Goal: Check status

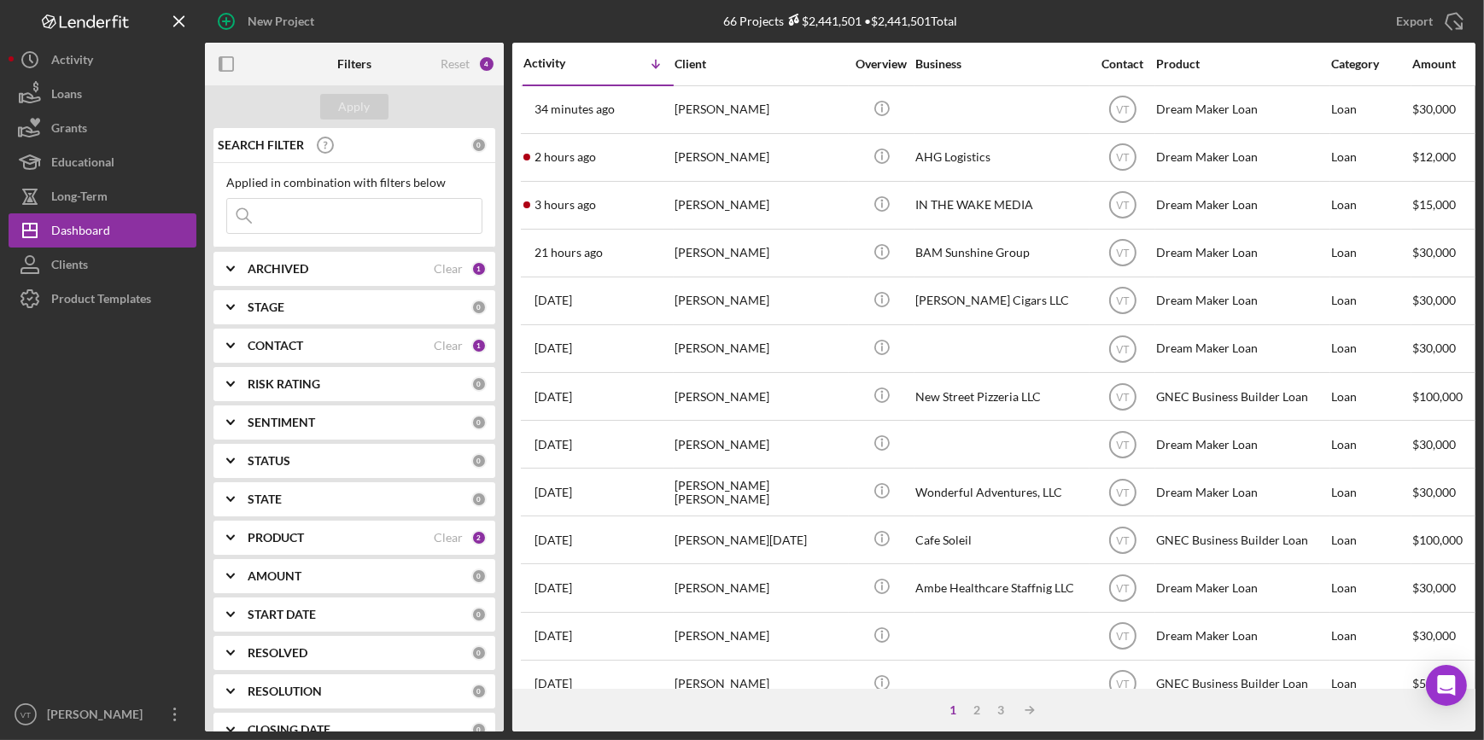
click at [299, 216] on input at bounding box center [354, 216] width 254 height 34
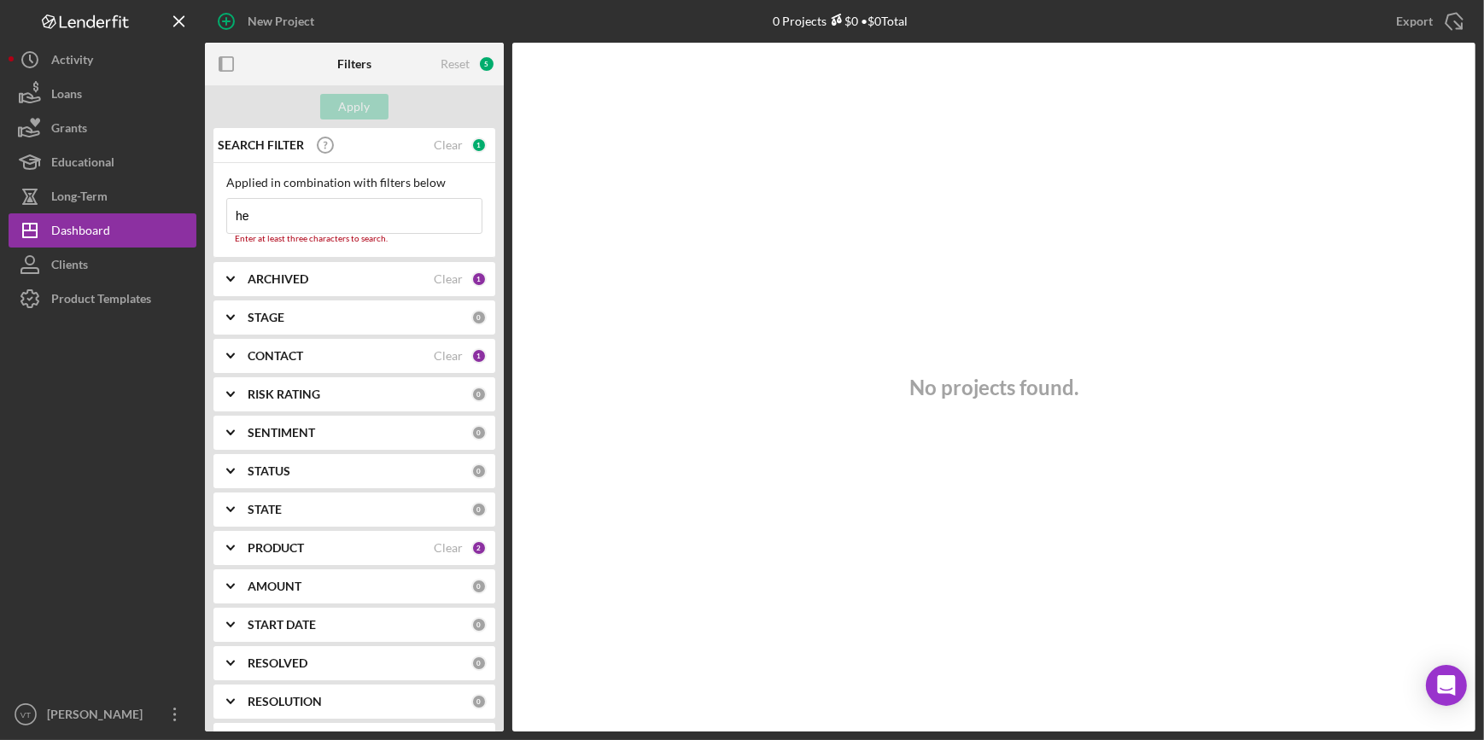
type input "h"
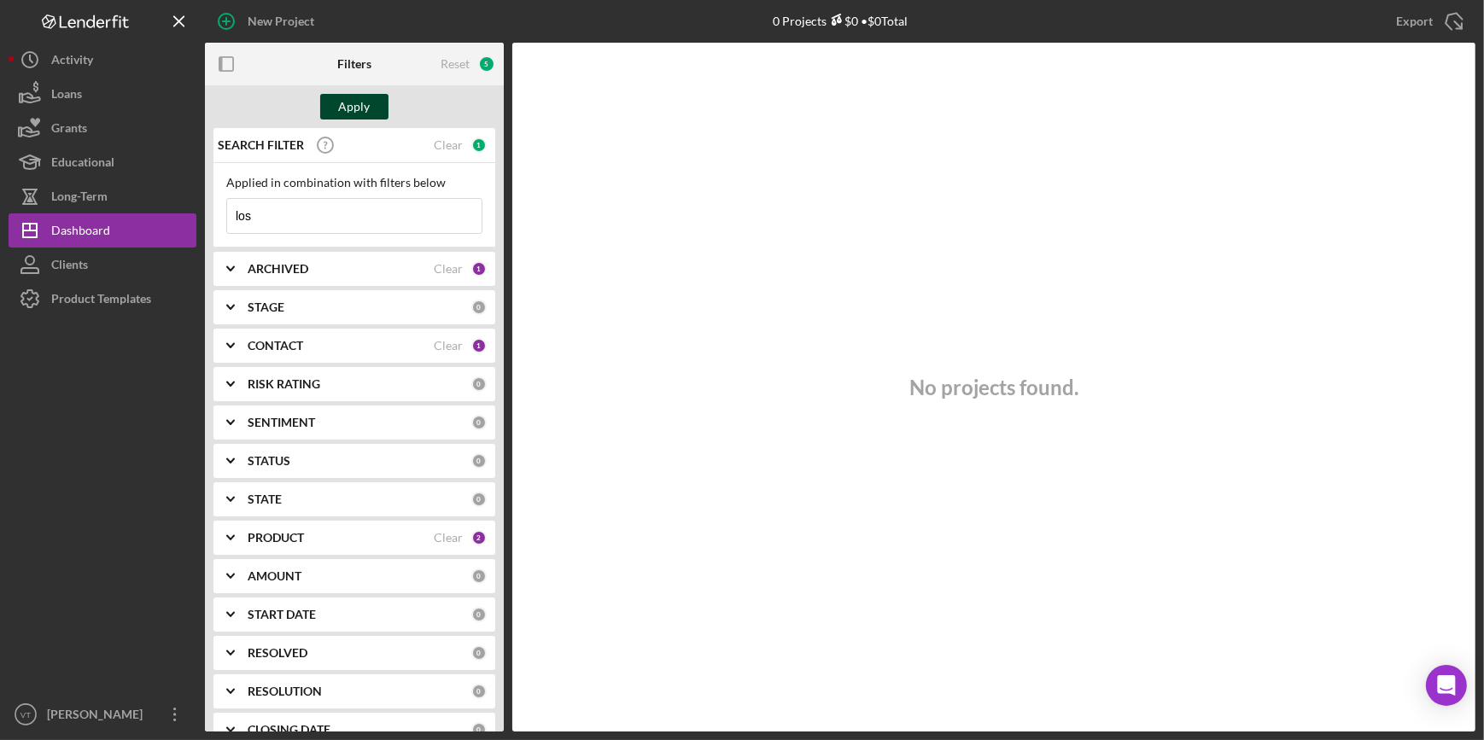
type input "los"
click at [341, 114] on div "Apply" at bounding box center [355, 107] width 32 height 26
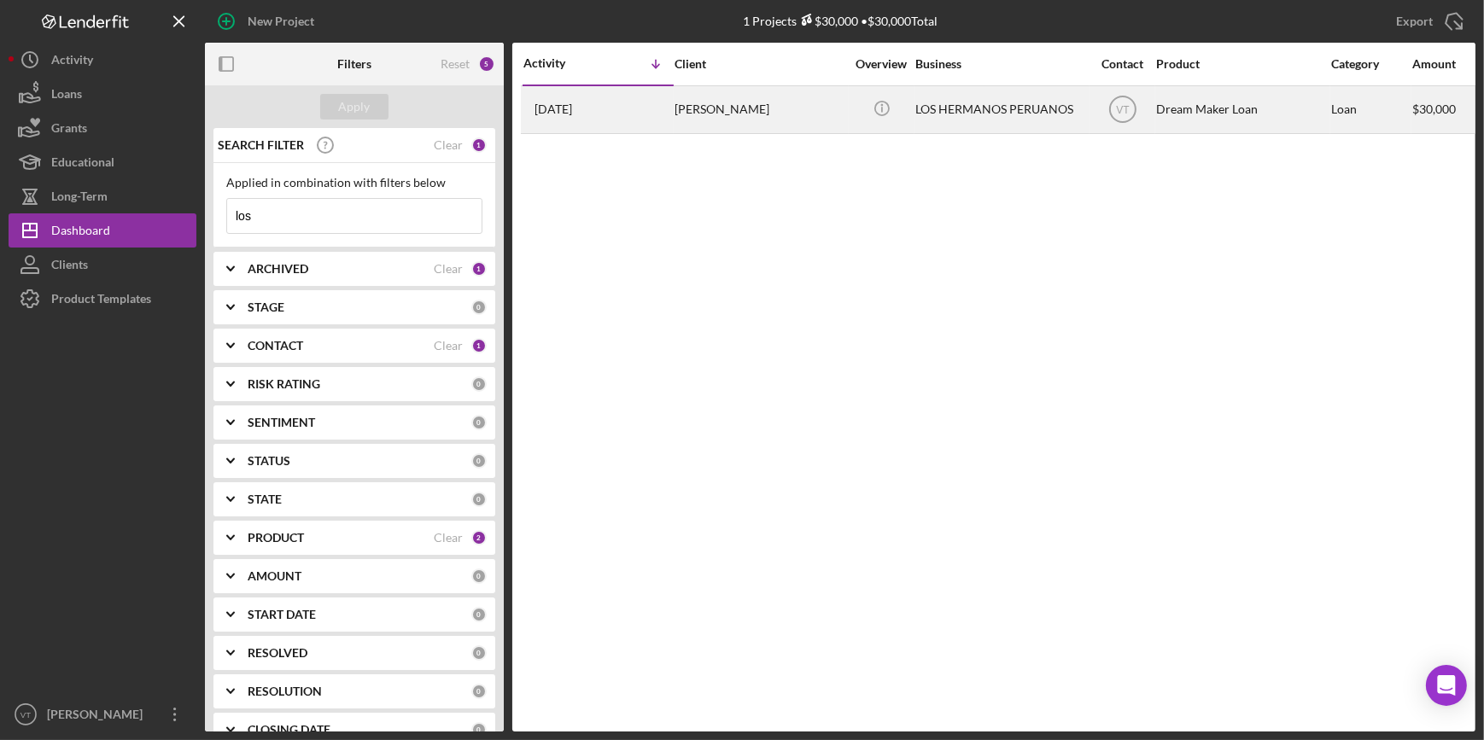
click at [588, 101] on div "5 days ago MARITZA FERNANDEZ" at bounding box center [597, 109] width 149 height 45
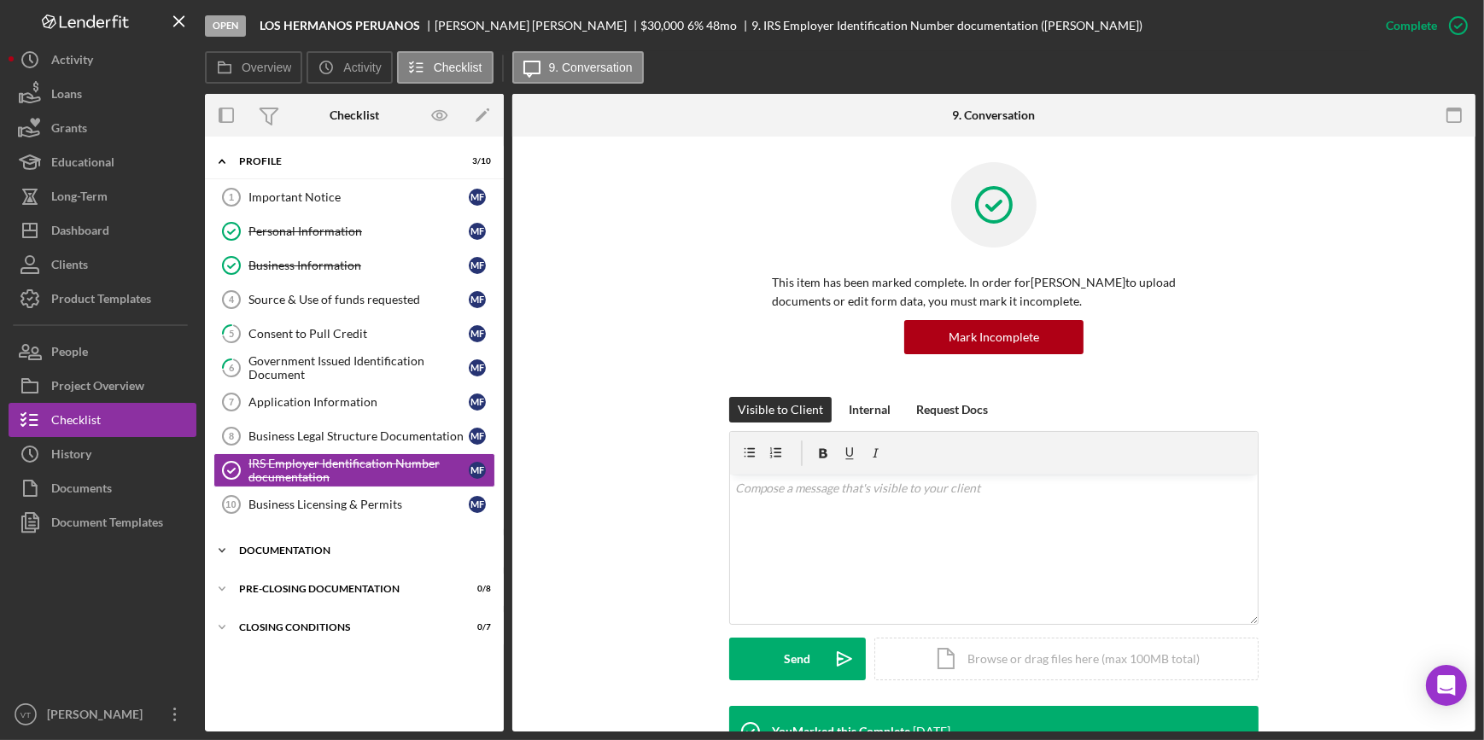
click at [233, 548] on icon "Icon/Expander" at bounding box center [222, 551] width 34 height 34
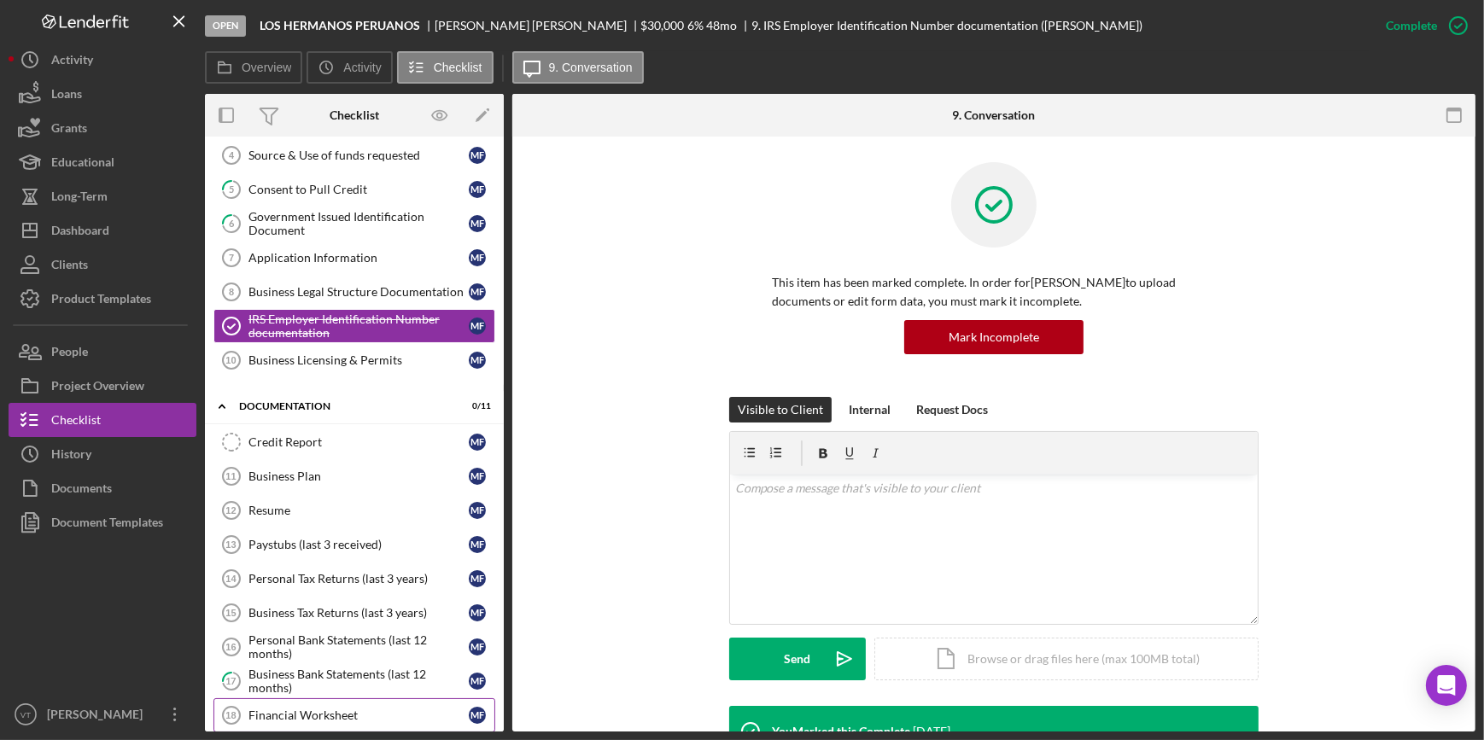
scroll to position [303, 0]
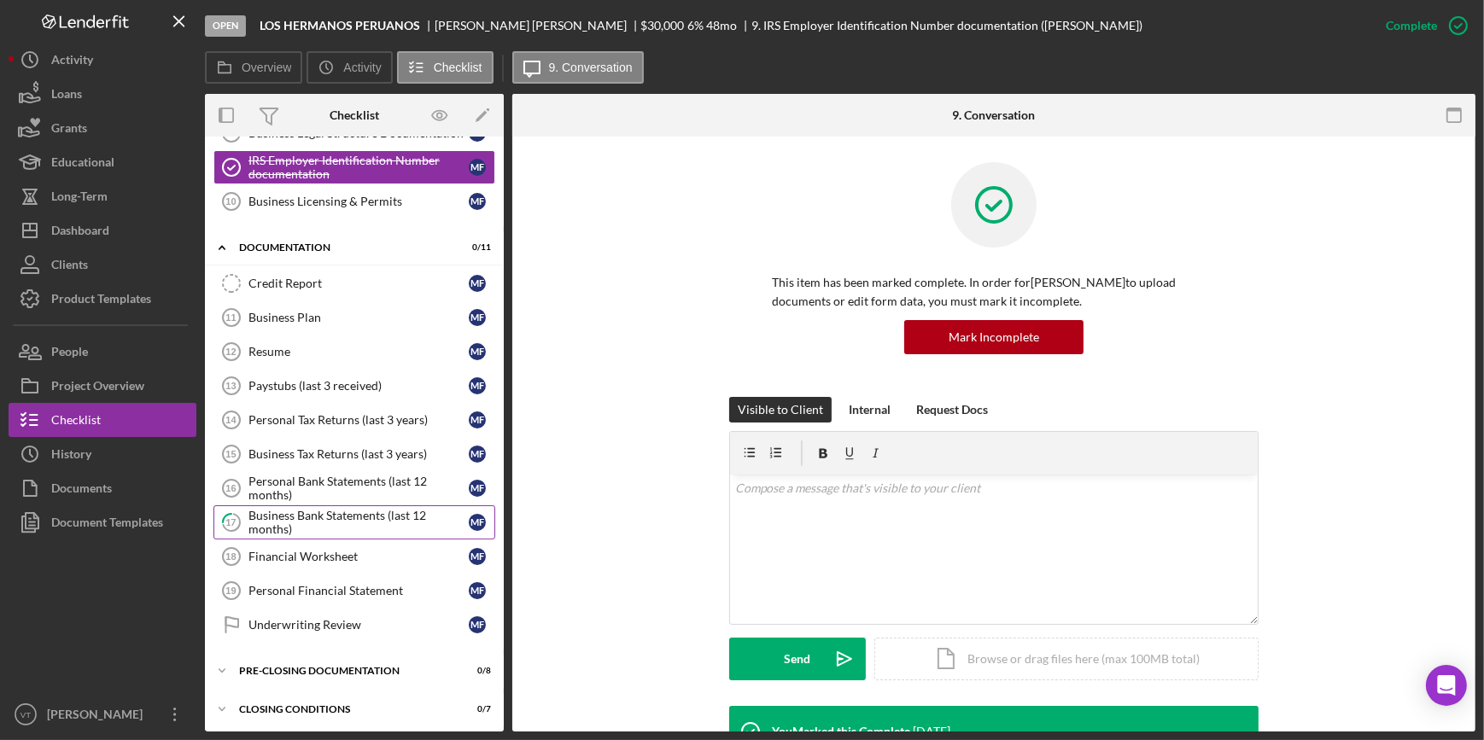
click at [330, 512] on div "Business Bank Statements (last 12 months)" at bounding box center [359, 522] width 220 height 27
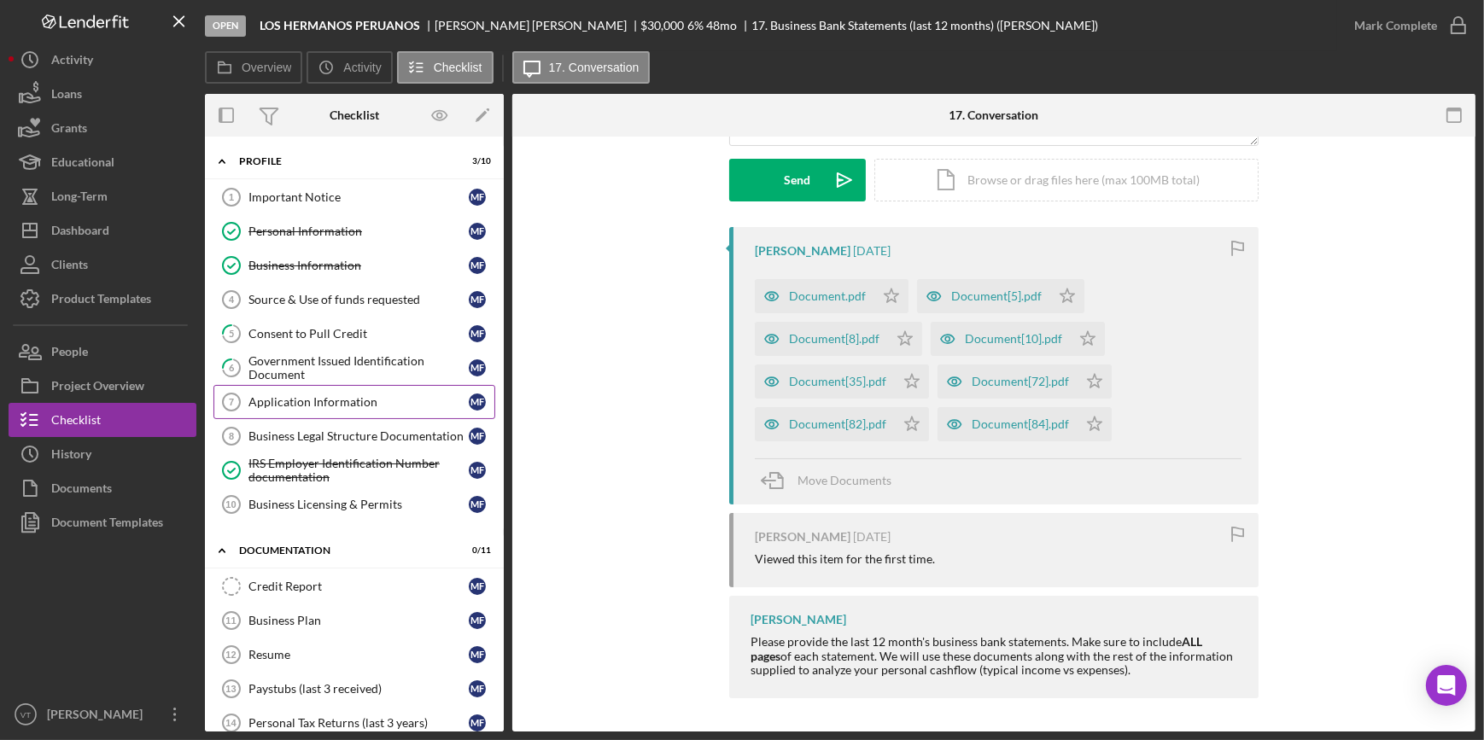
click at [365, 395] on div "Application Information" at bounding box center [359, 402] width 220 height 14
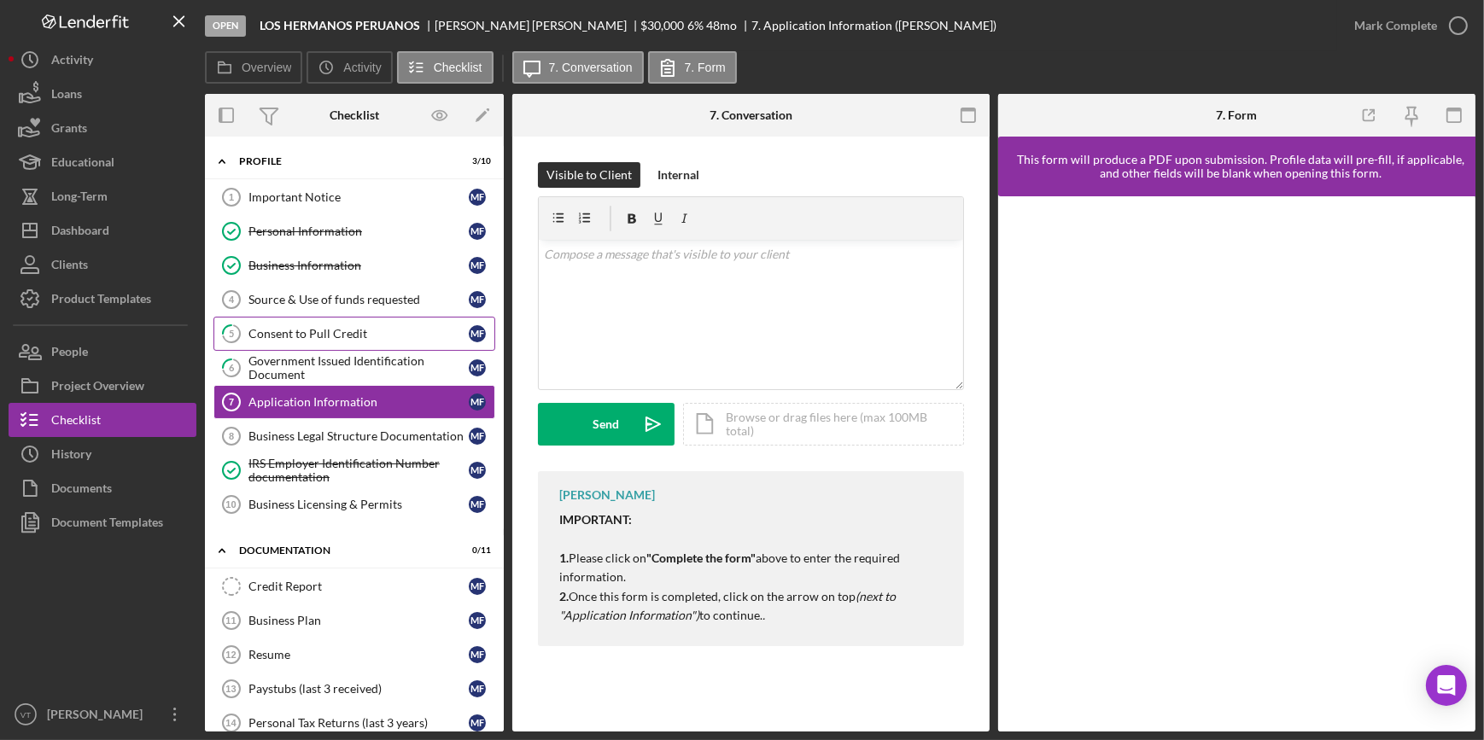
click at [345, 327] on div "Consent to Pull Credit" at bounding box center [359, 334] width 220 height 14
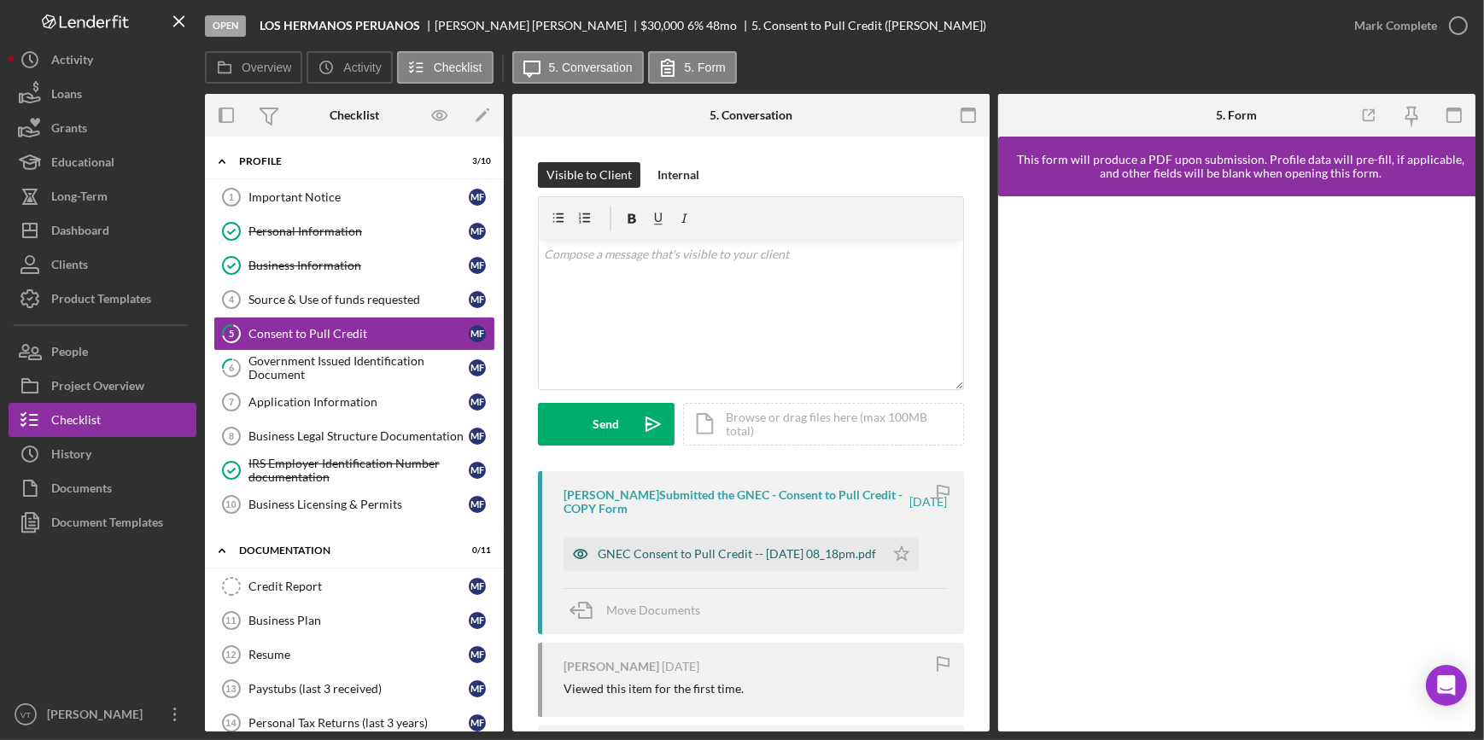
click at [763, 553] on div "GNEC Consent to Pull Credit -- 2025-09-24 08_18pm.pdf" at bounding box center [737, 554] width 278 height 14
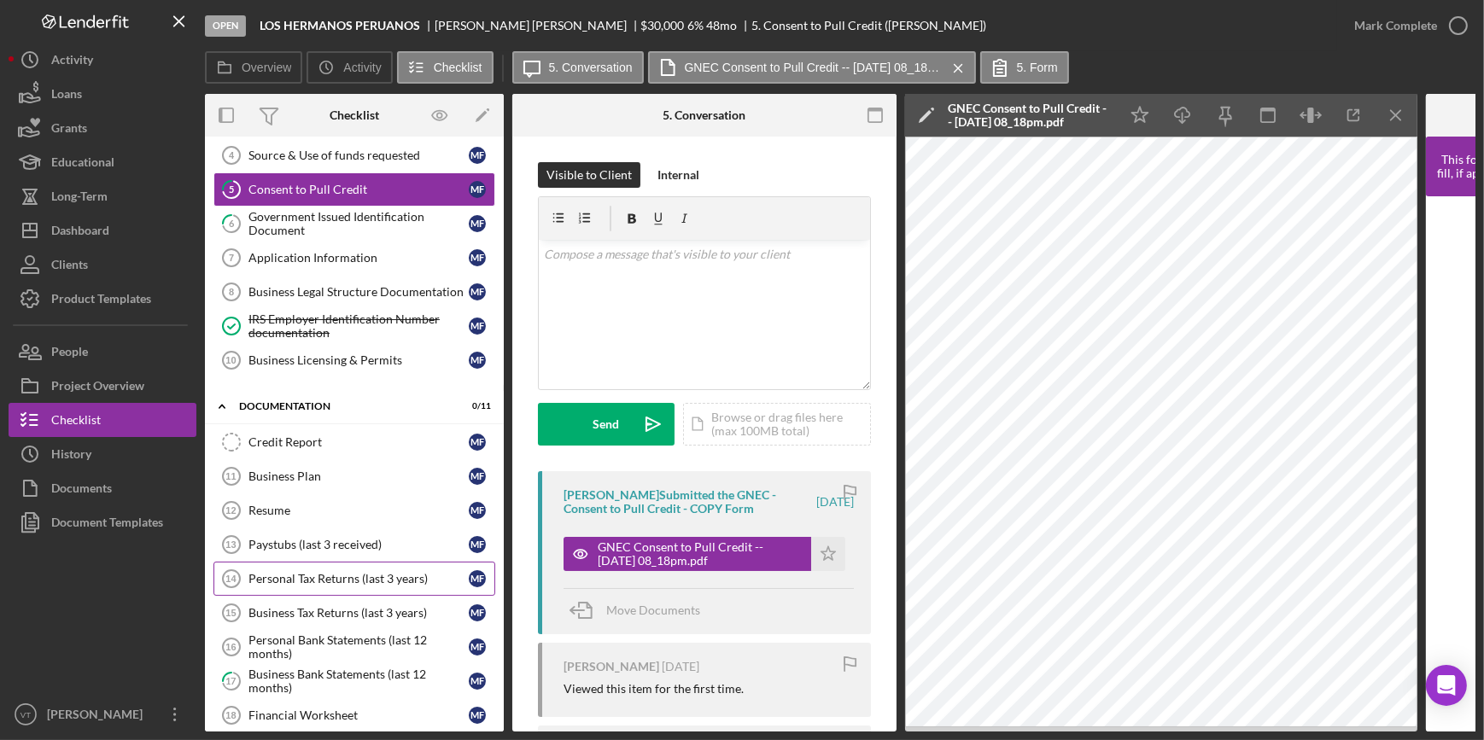
scroll to position [307, 0]
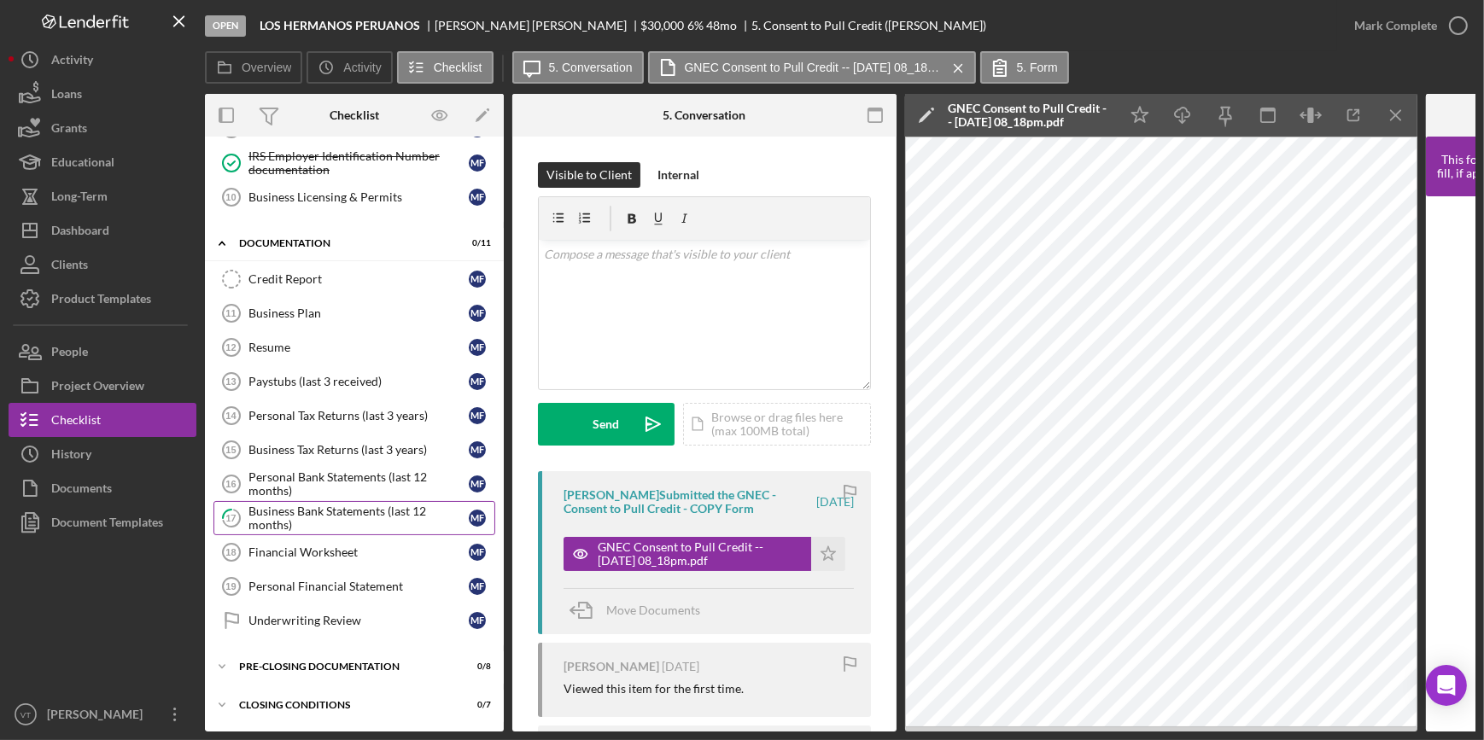
click at [373, 508] on div "Business Bank Statements (last 12 months)" at bounding box center [359, 518] width 220 height 27
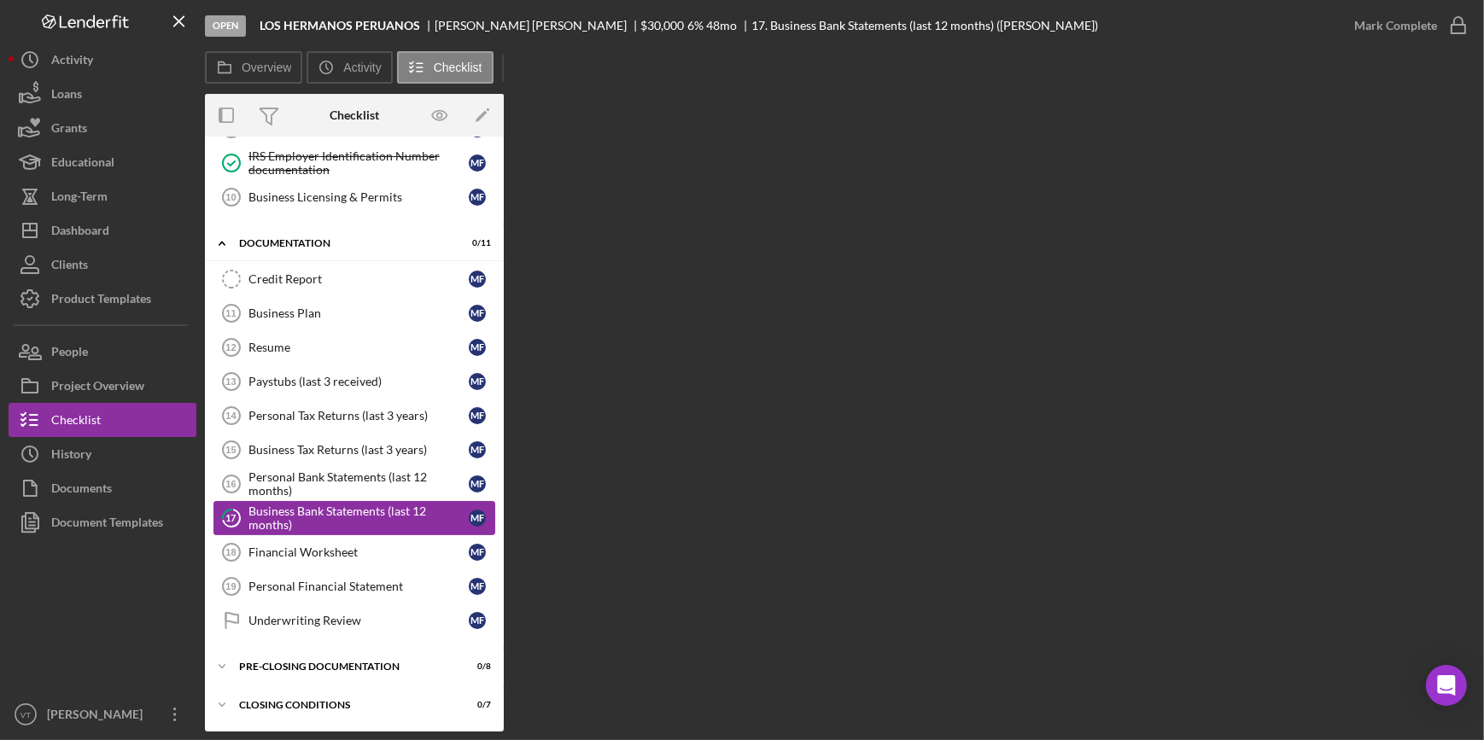
scroll to position [303, 0]
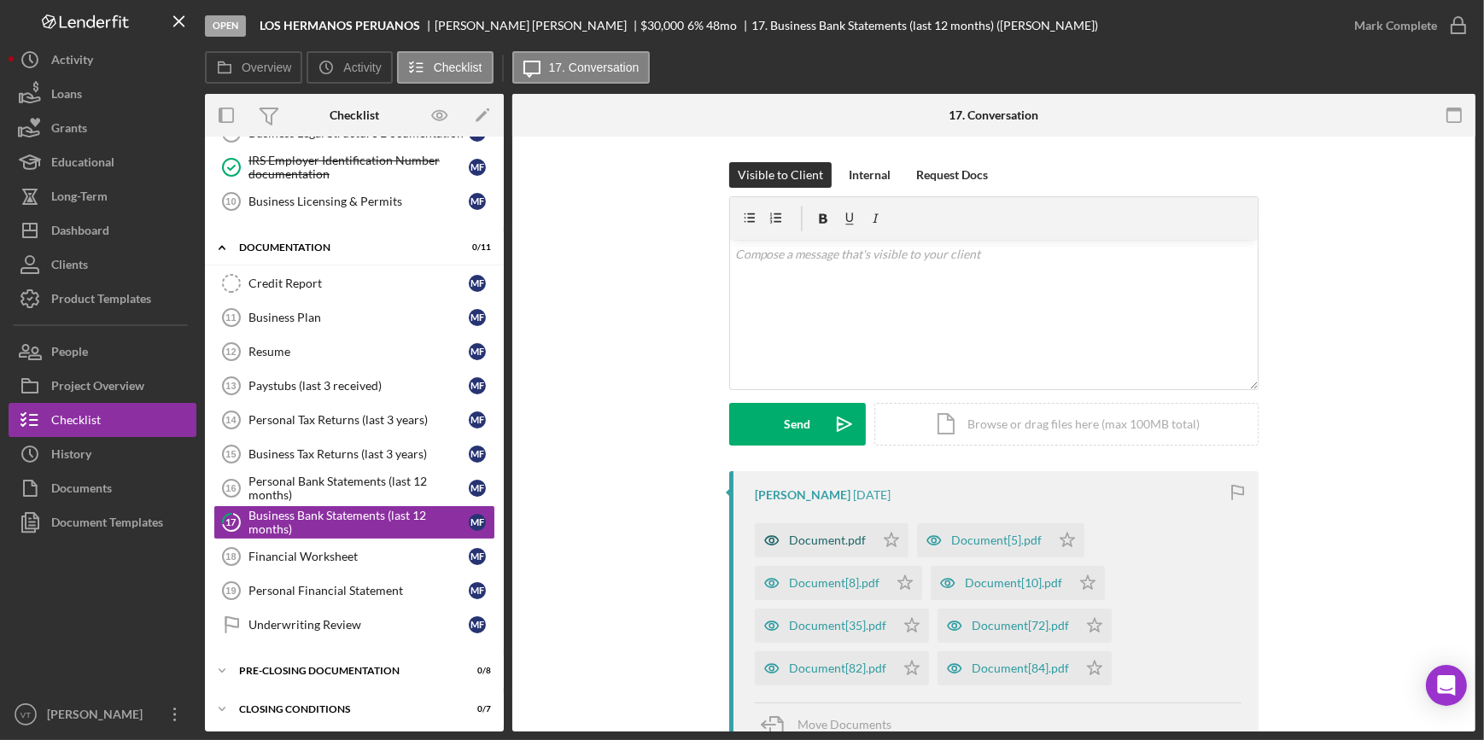
click at [830, 531] on div "Document.pdf" at bounding box center [815, 540] width 120 height 34
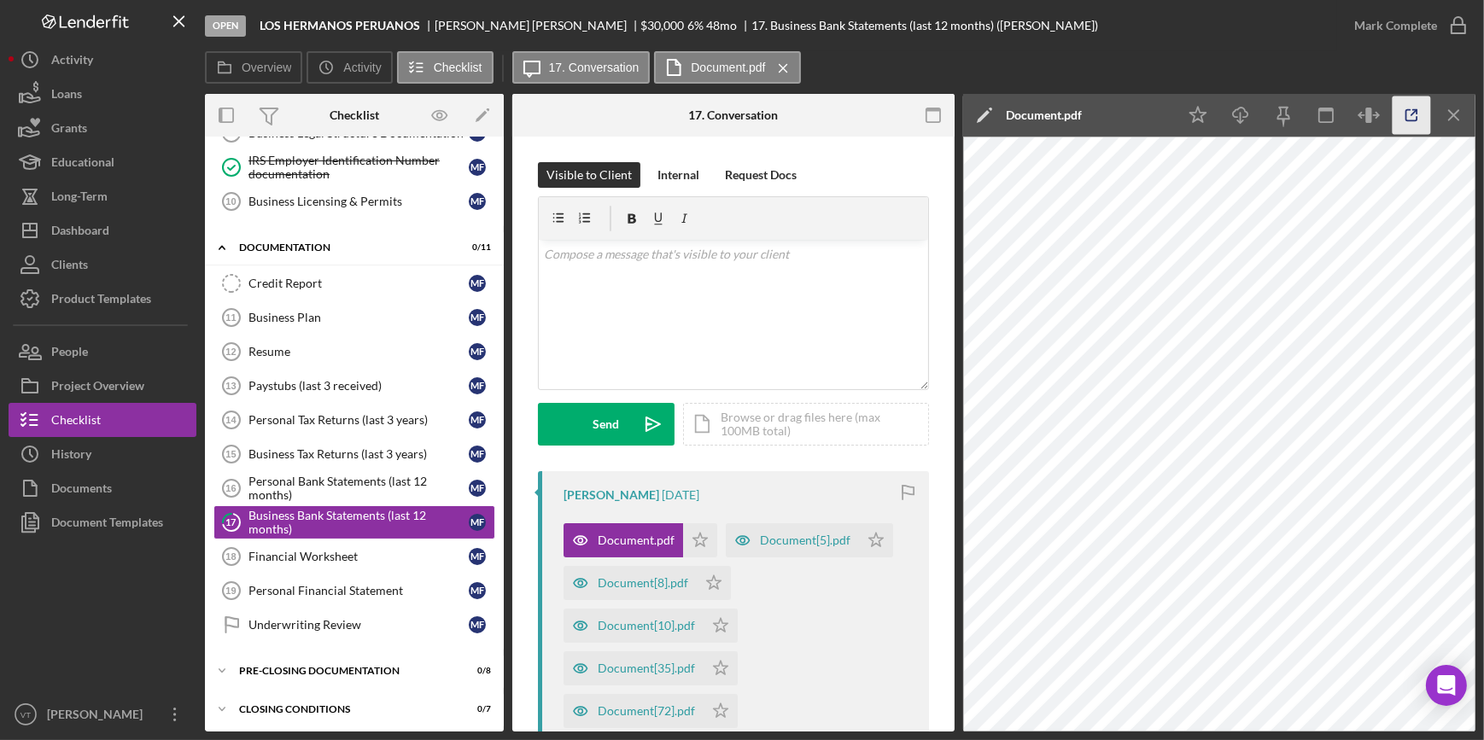
click at [1411, 112] on icon "button" at bounding box center [1412, 116] width 38 height 38
click at [620, 612] on div "Document[10].pdf" at bounding box center [634, 626] width 140 height 34
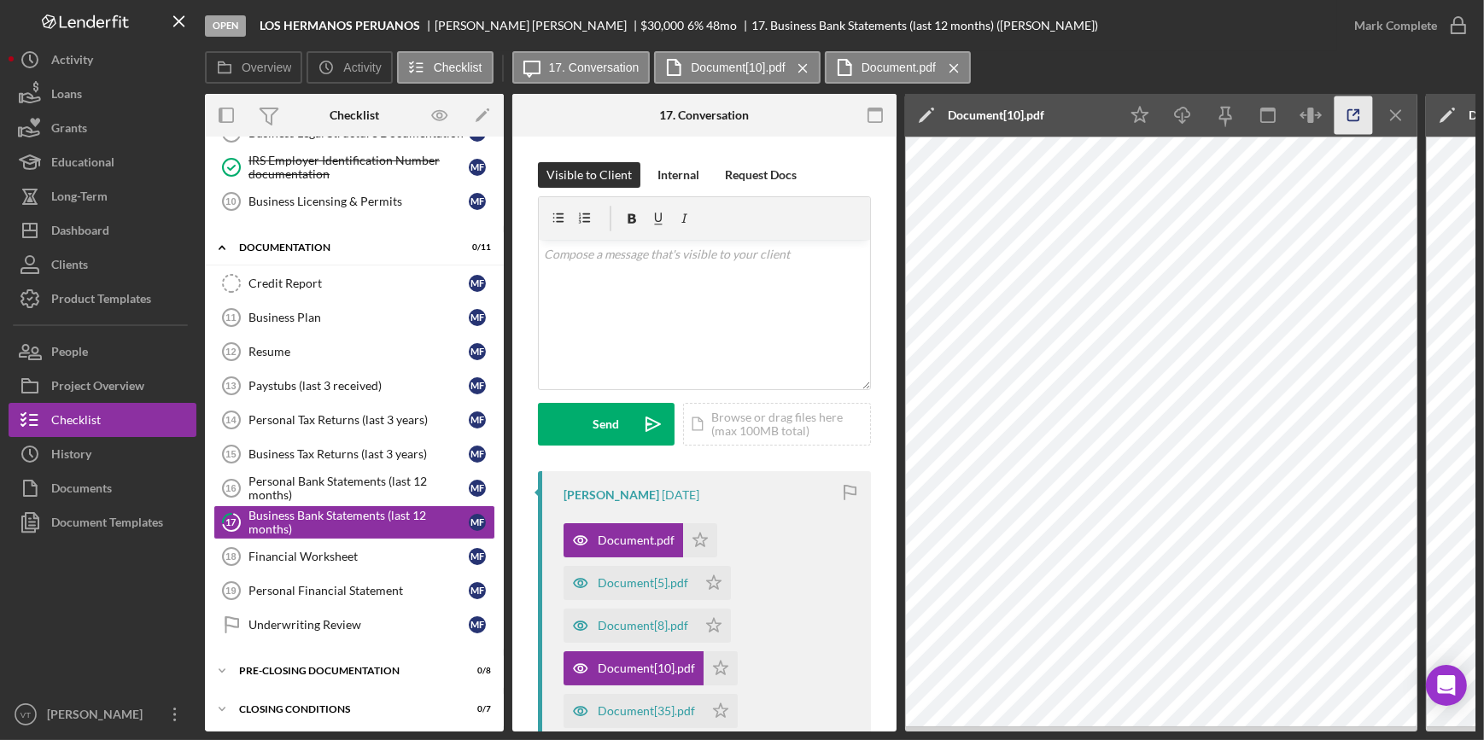
click at [1345, 118] on icon "button" at bounding box center [1354, 116] width 38 height 38
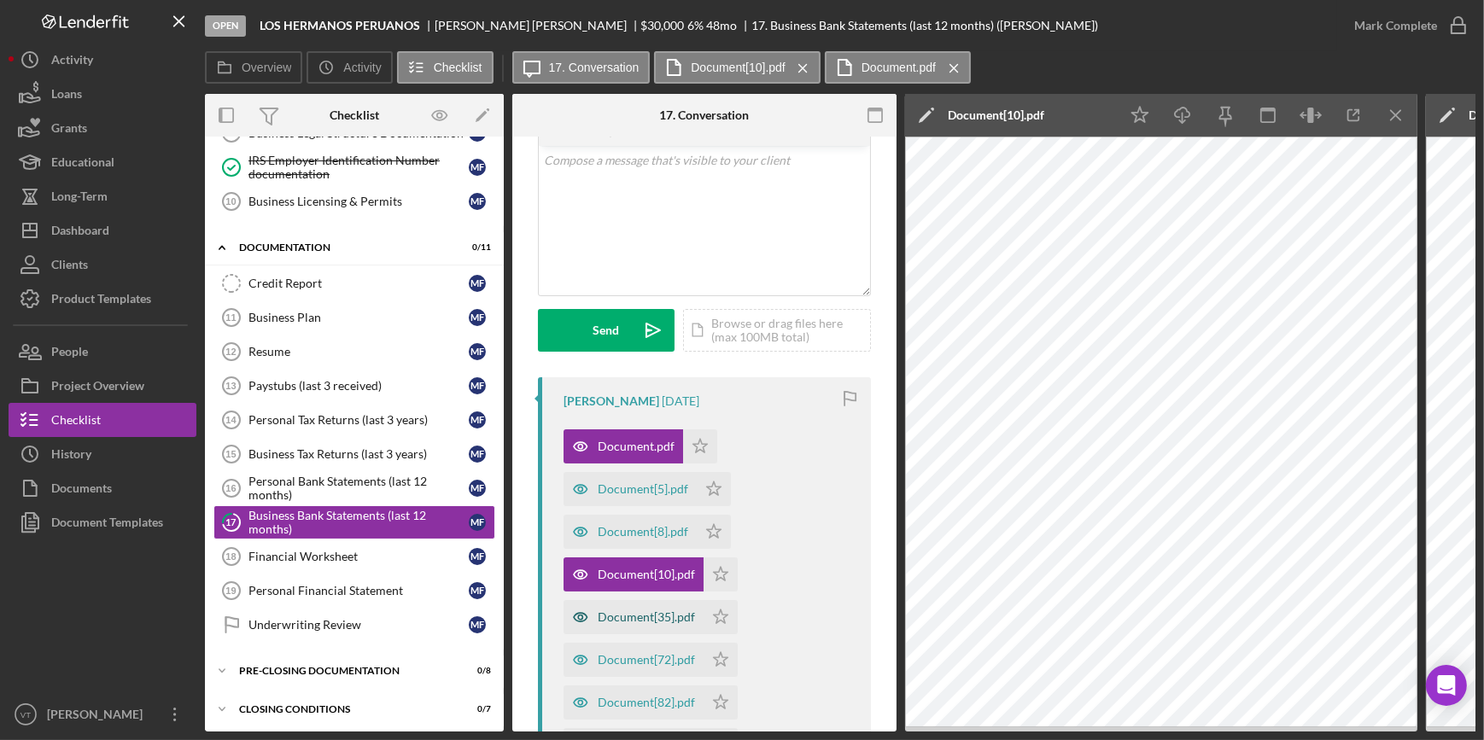
scroll to position [232, 0]
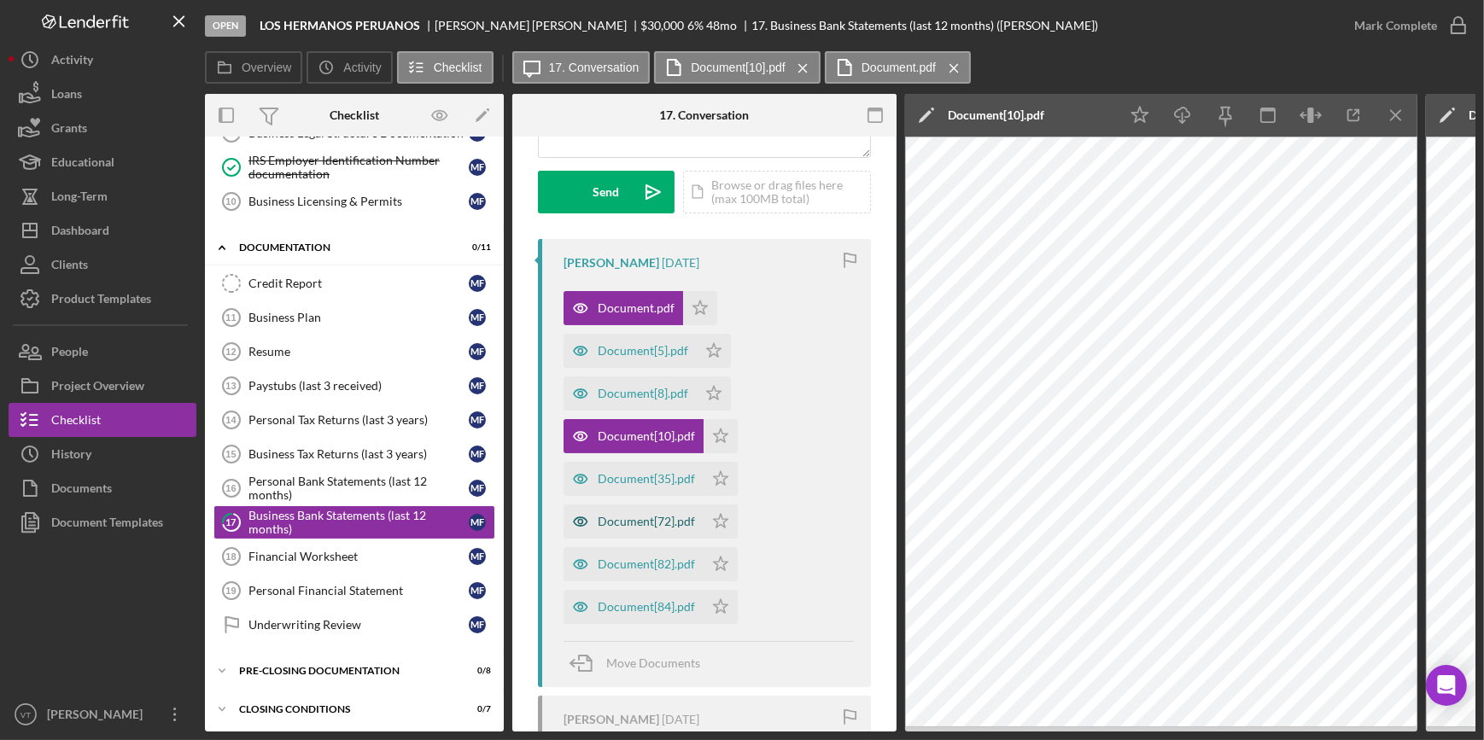
click at [655, 521] on div "Document[72].pdf" at bounding box center [646, 522] width 97 height 14
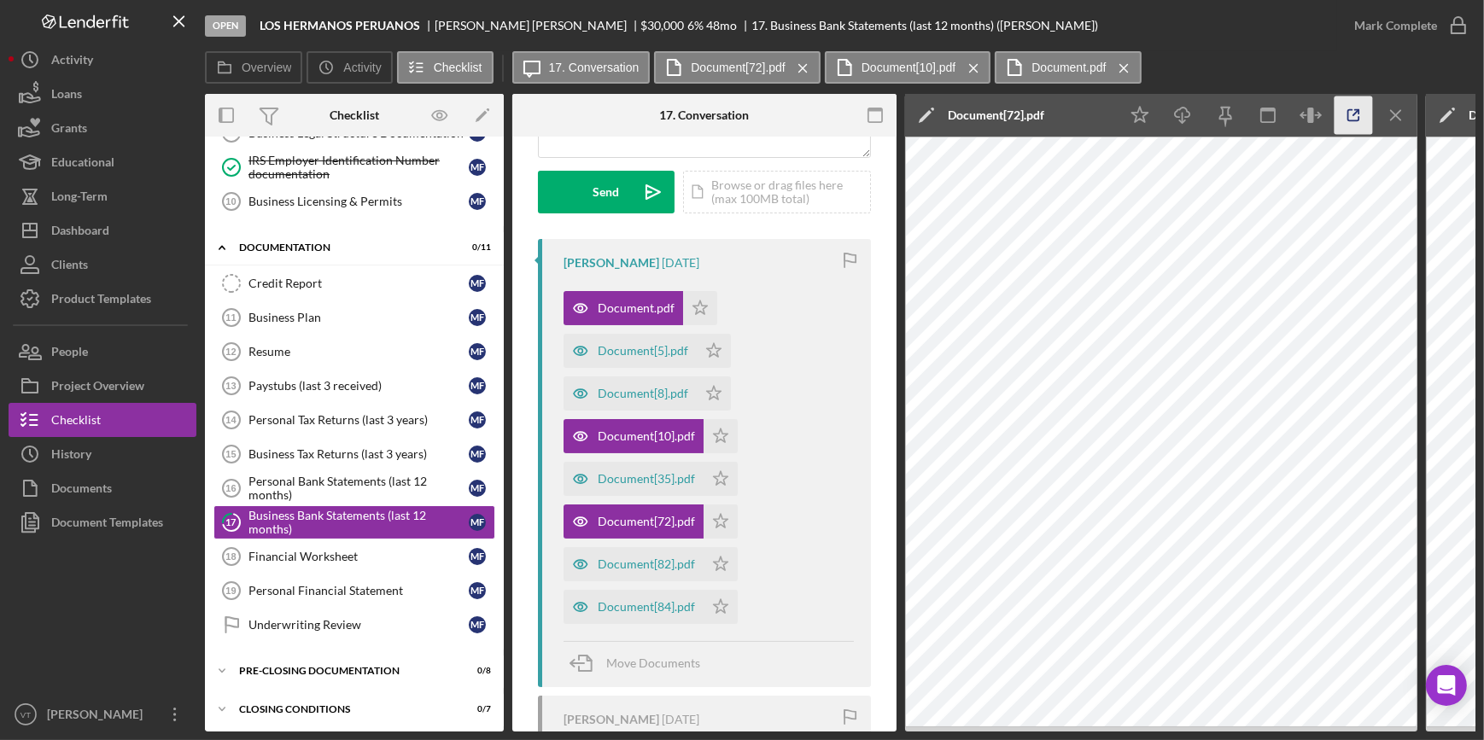
click at [1339, 108] on icon "button" at bounding box center [1354, 116] width 38 height 38
click at [620, 568] on div "Document[82].pdf" at bounding box center [646, 565] width 97 height 14
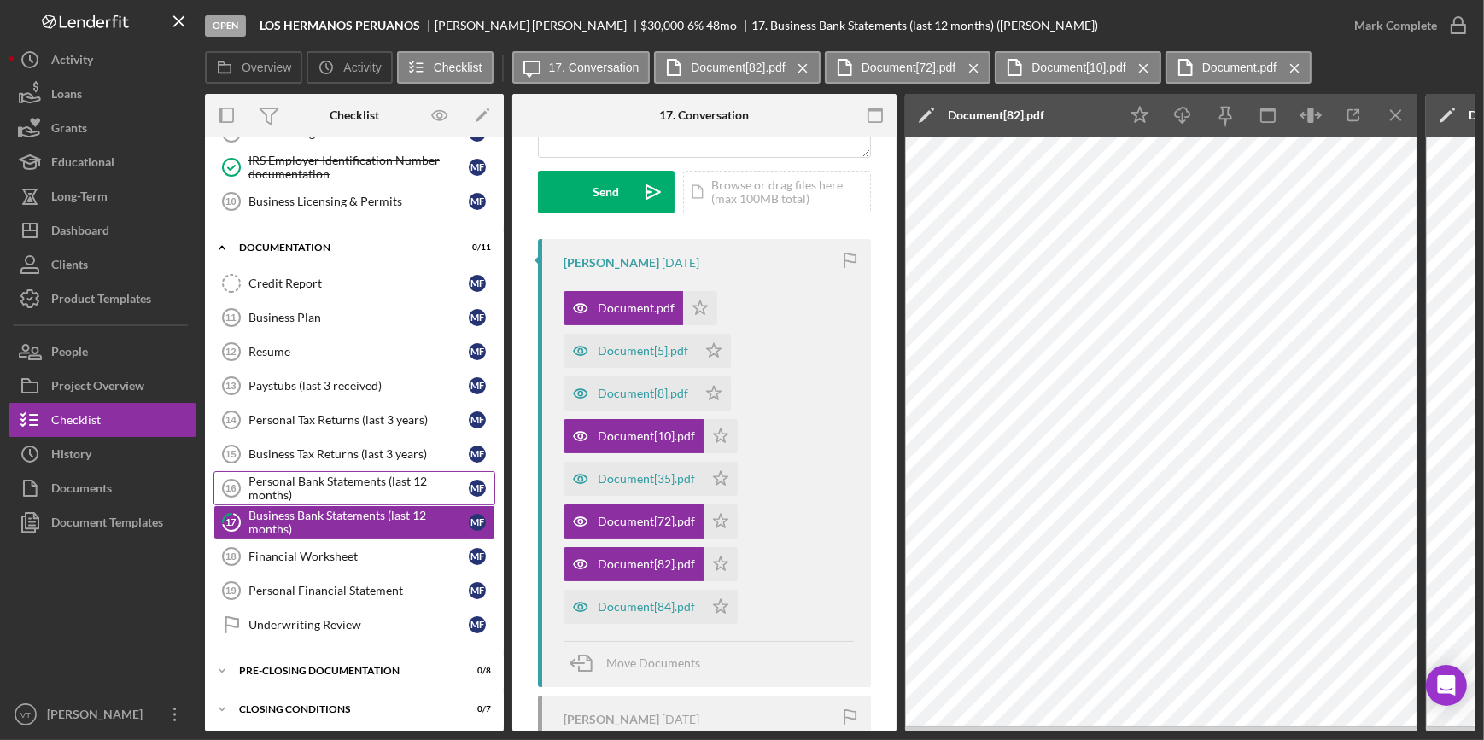
scroll to position [0, 0]
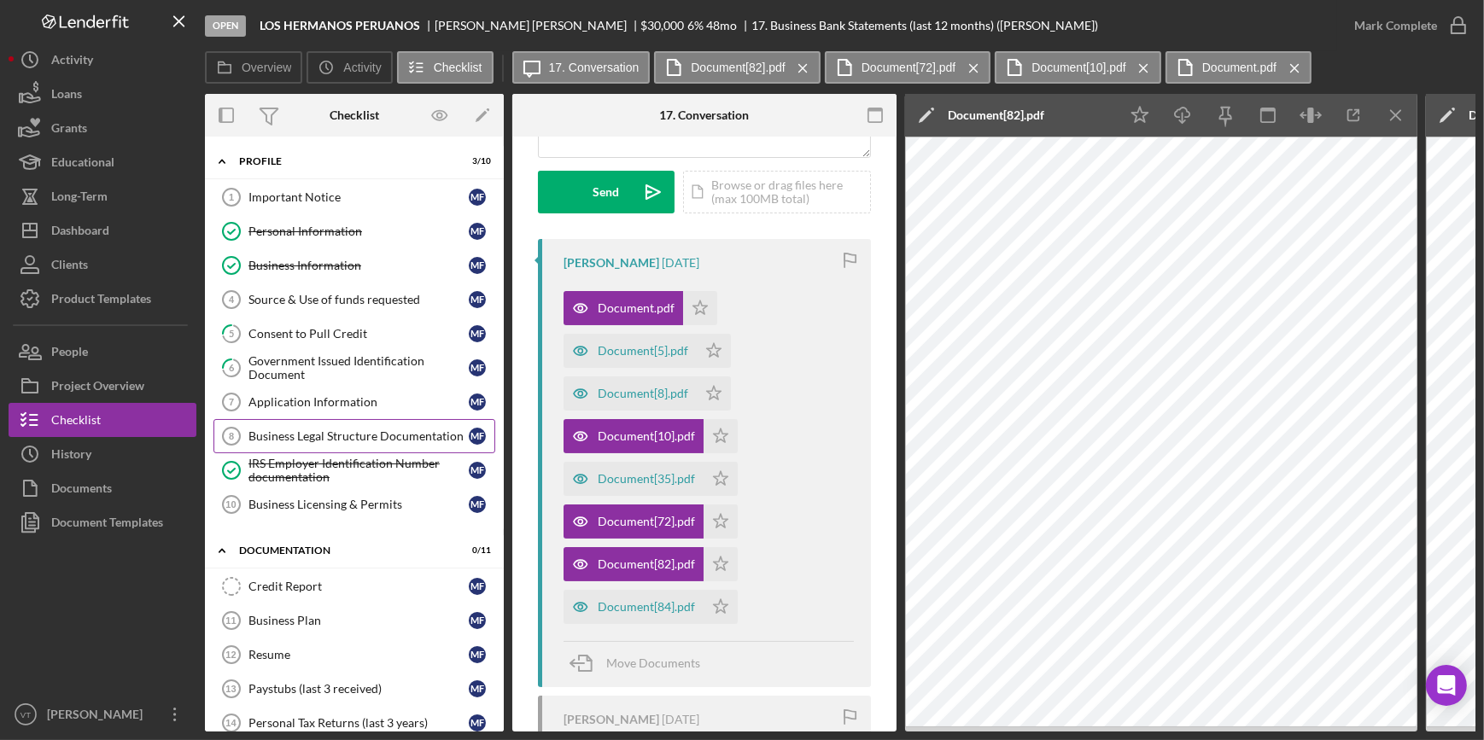
click at [383, 426] on link "Business Legal Structure Documentation 8 Business Legal Structure Documentation…" at bounding box center [354, 436] width 282 height 34
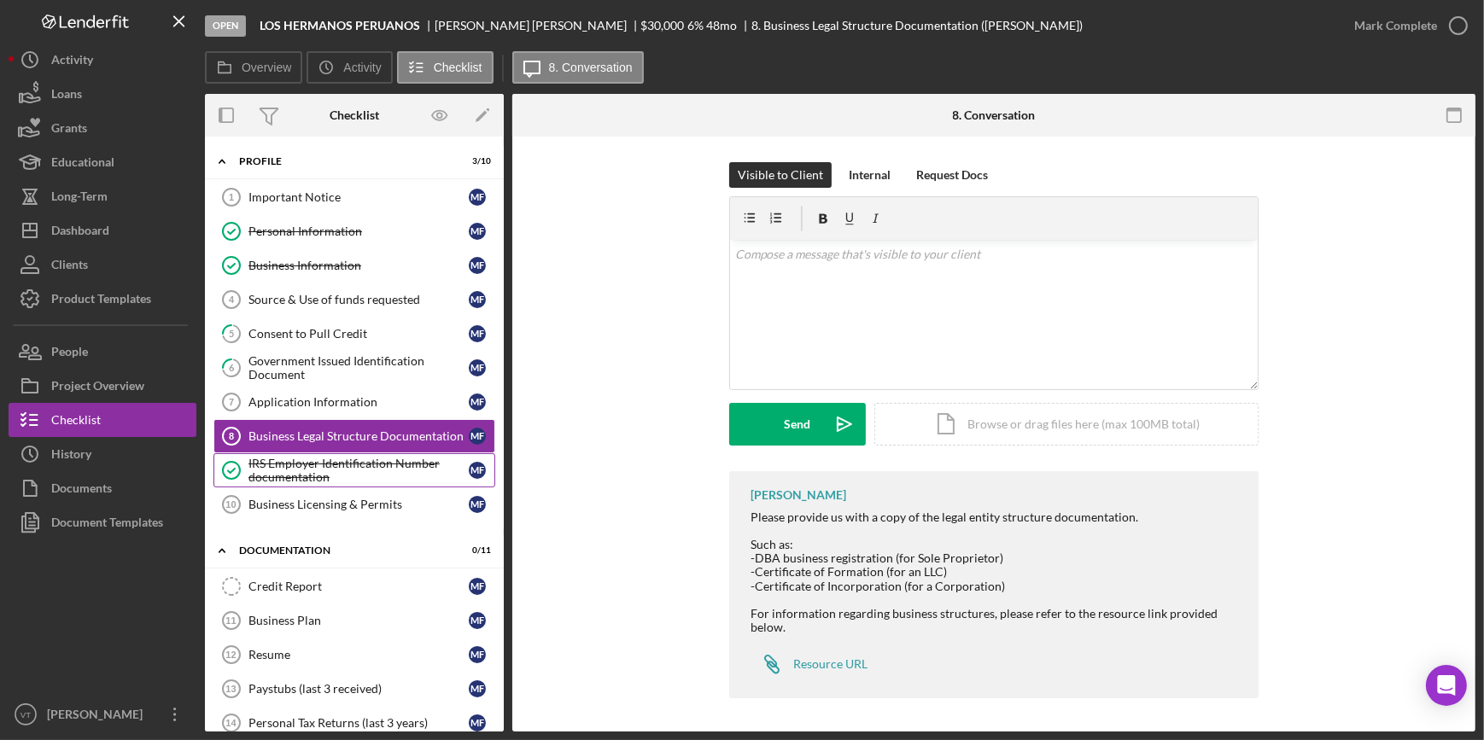
click at [371, 459] on div "IRS Employer Identification Number documentation" at bounding box center [359, 470] width 220 height 27
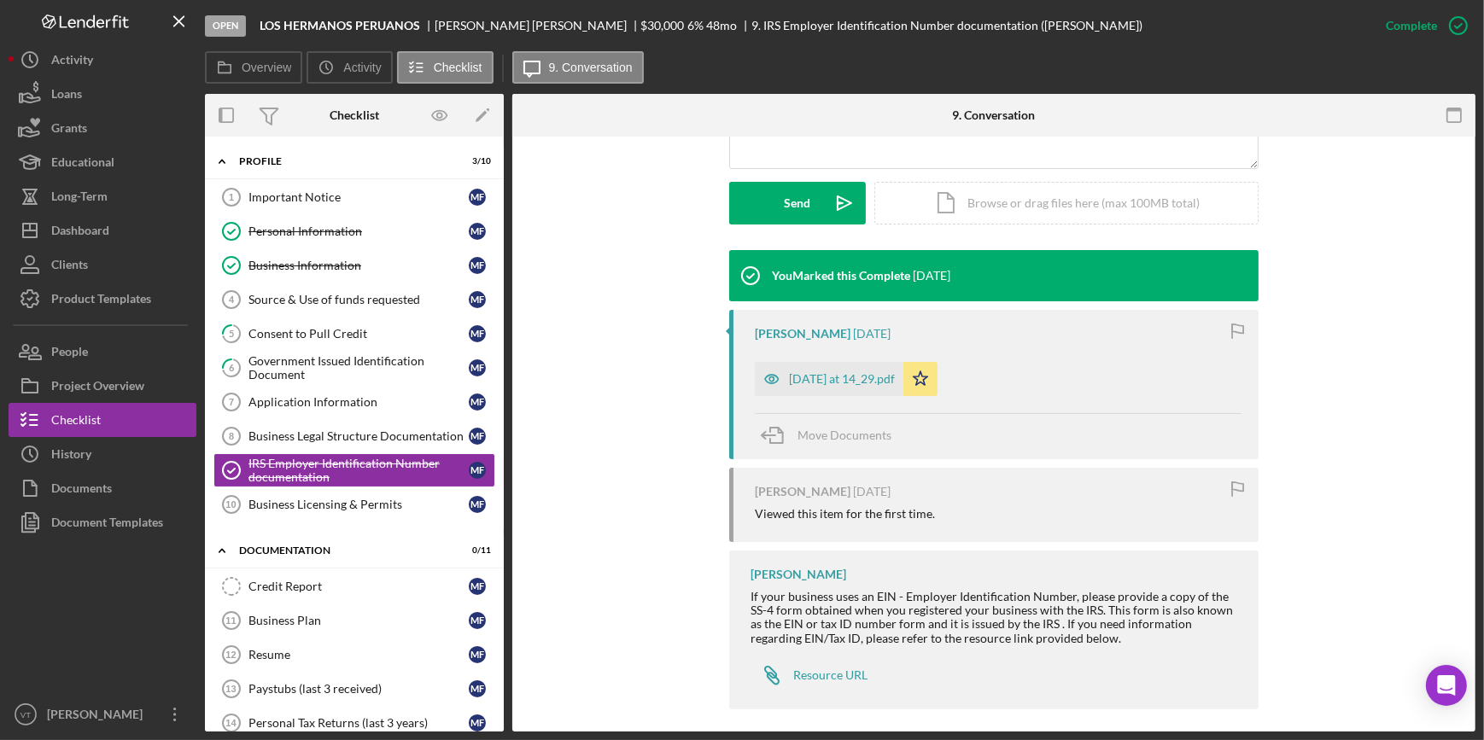
scroll to position [467, 0]
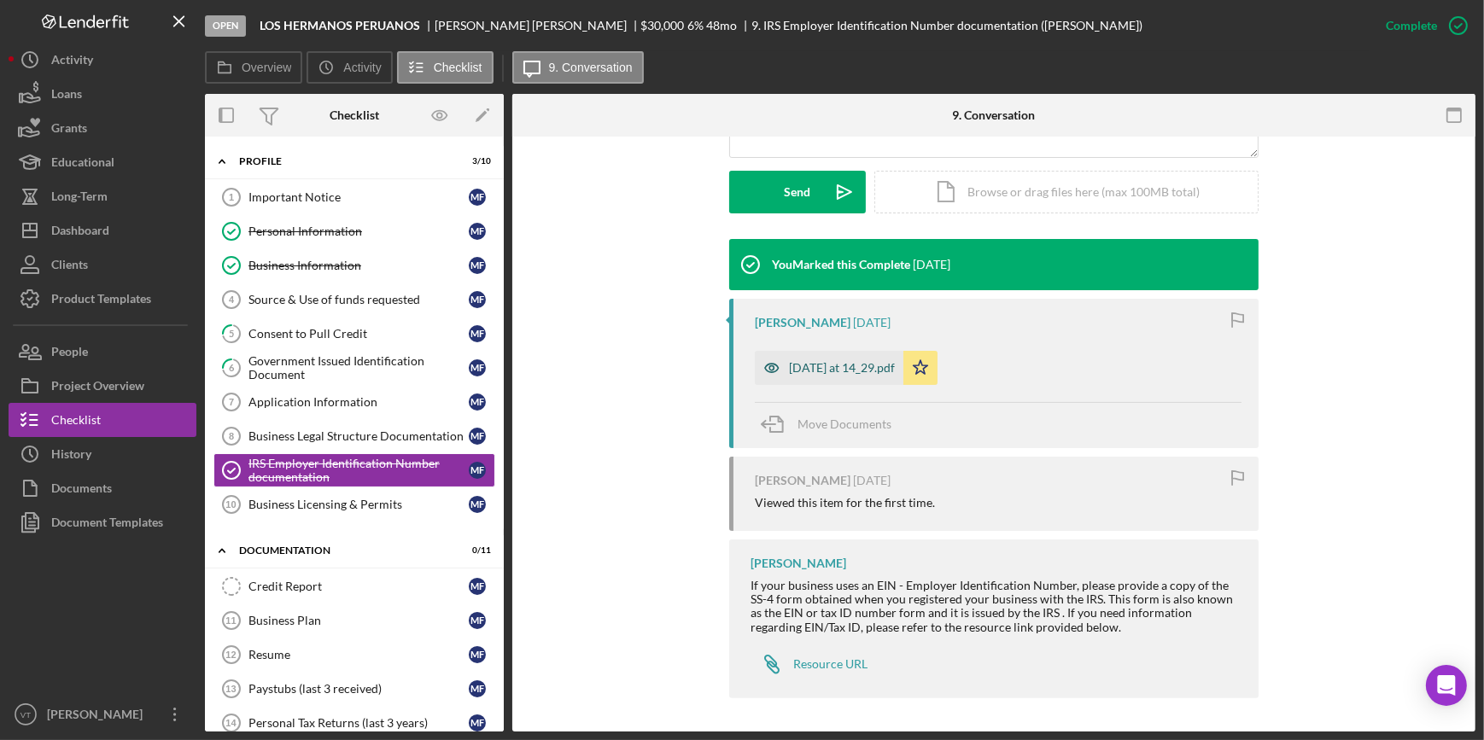
click at [805, 367] on div "Sep 15 at 14_29.pdf" at bounding box center [842, 368] width 106 height 14
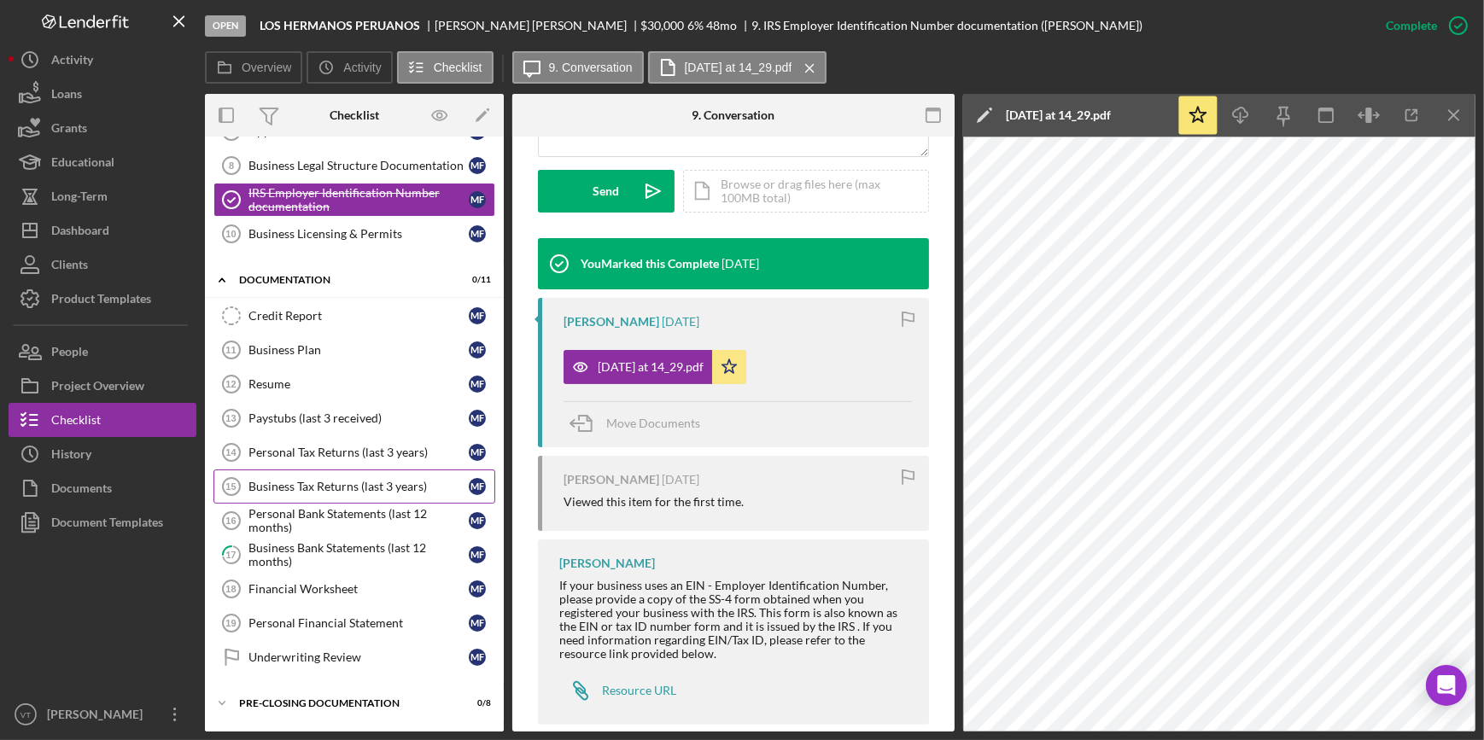
scroll to position [303, 0]
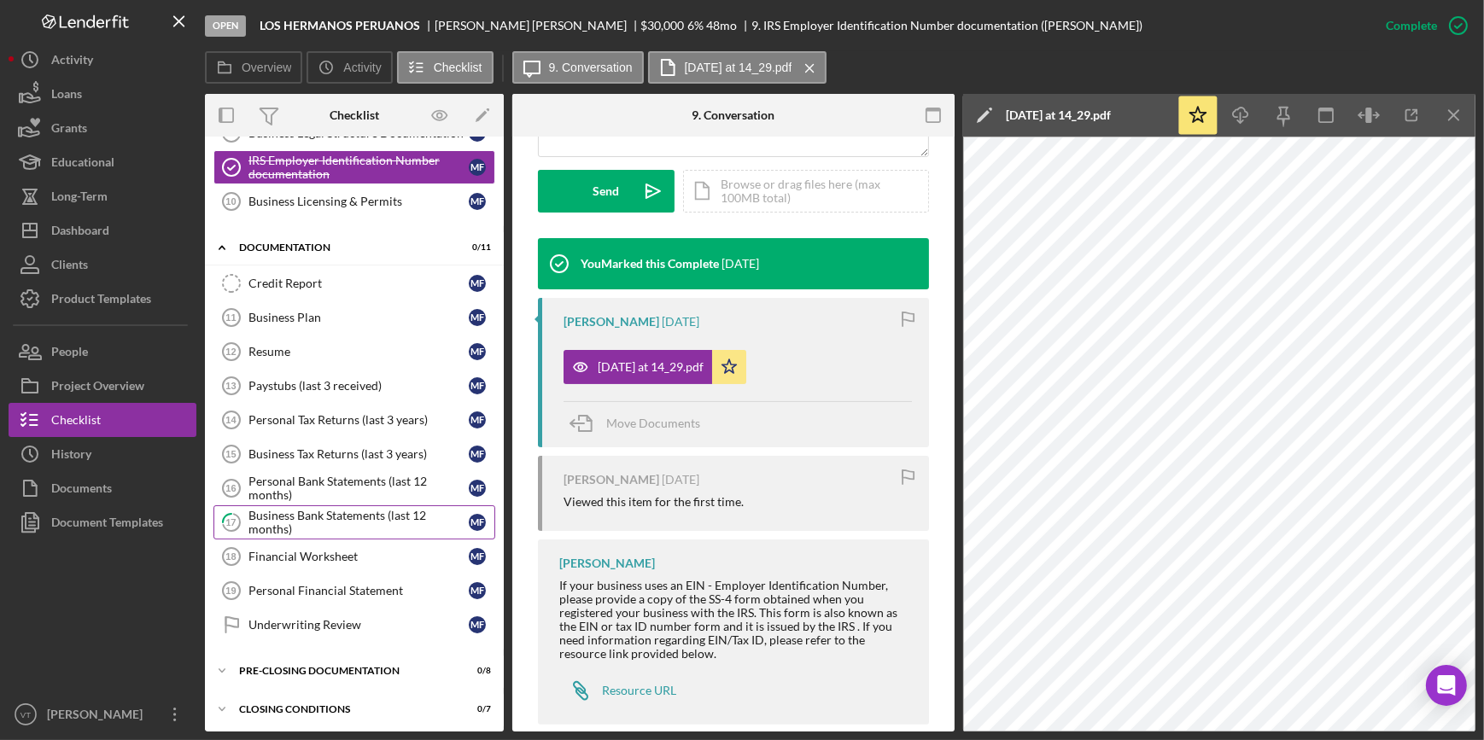
click at [289, 513] on div "Business Bank Statements (last 12 months)" at bounding box center [359, 522] width 220 height 27
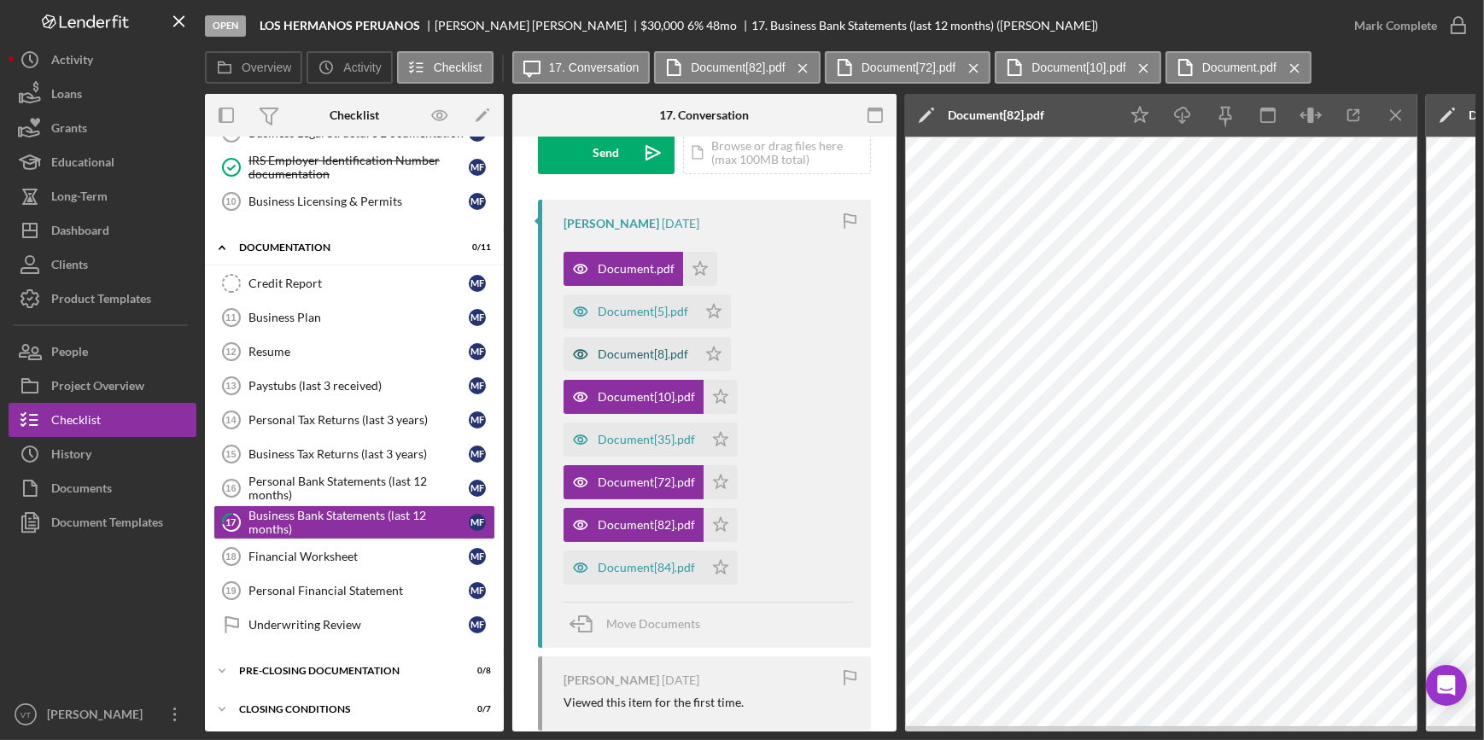
scroll to position [310, 0]
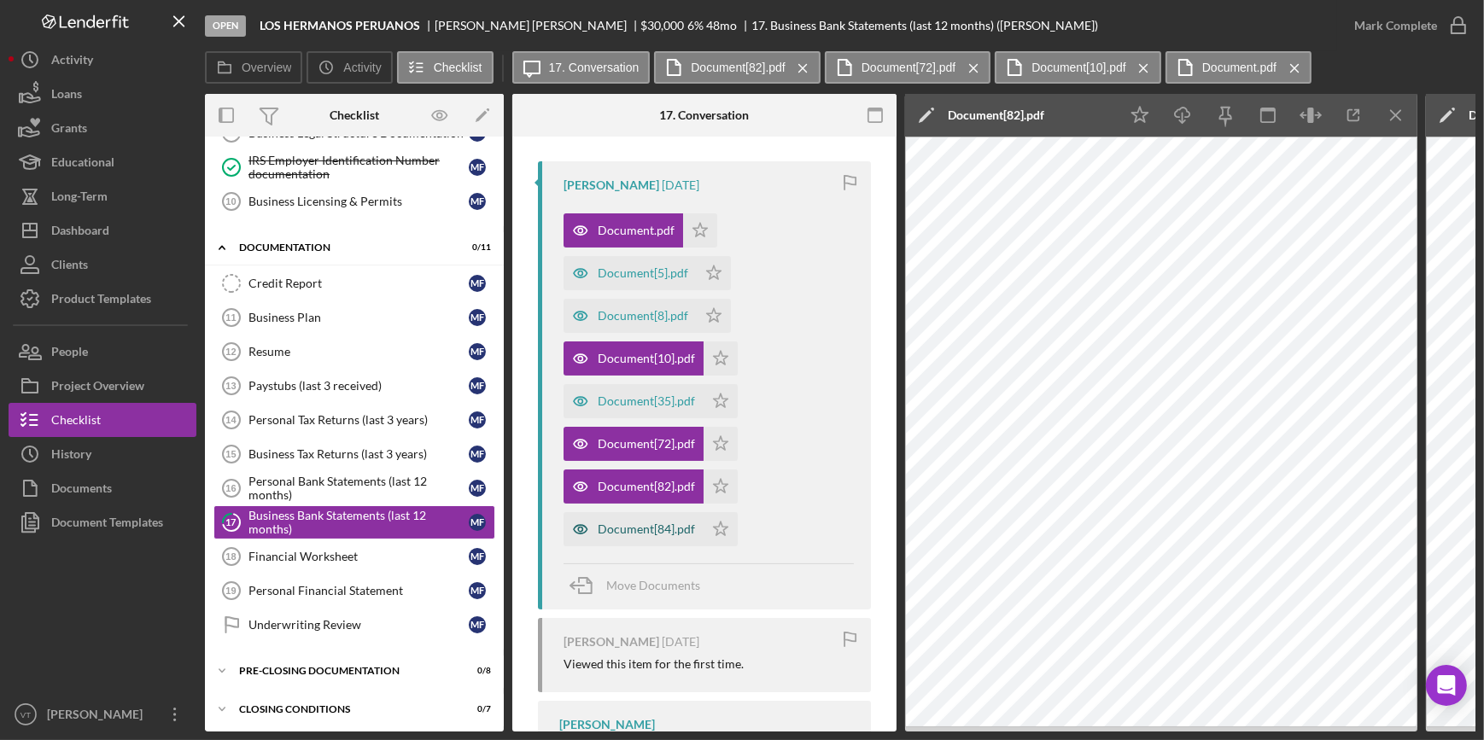
click at [647, 529] on div "Document[84].pdf" at bounding box center [646, 530] width 97 height 14
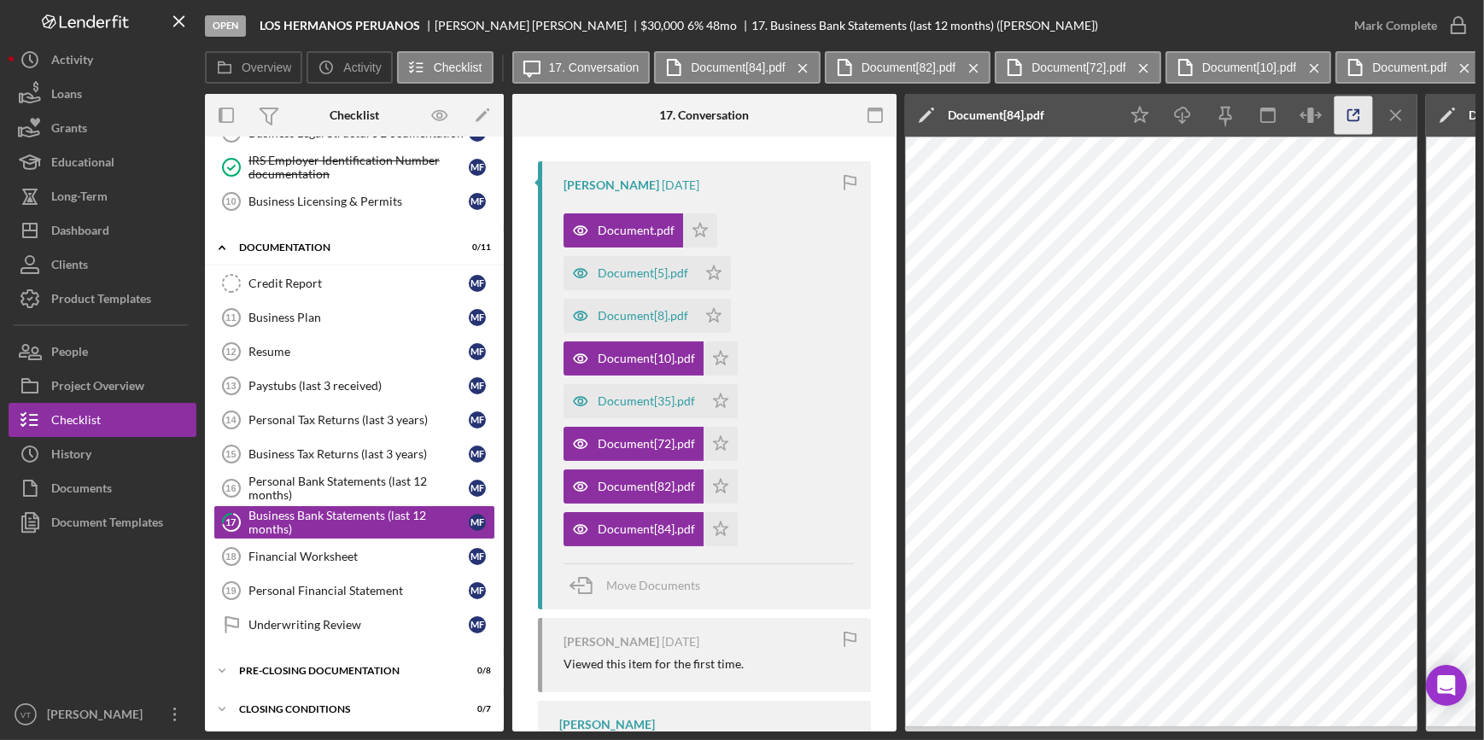
click at [1348, 112] on icon "button" at bounding box center [1353, 115] width 11 height 11
click at [601, 391] on div "Document[35].pdf" at bounding box center [634, 401] width 140 height 34
click at [1354, 114] on line "button" at bounding box center [1356, 112] width 5 height 5
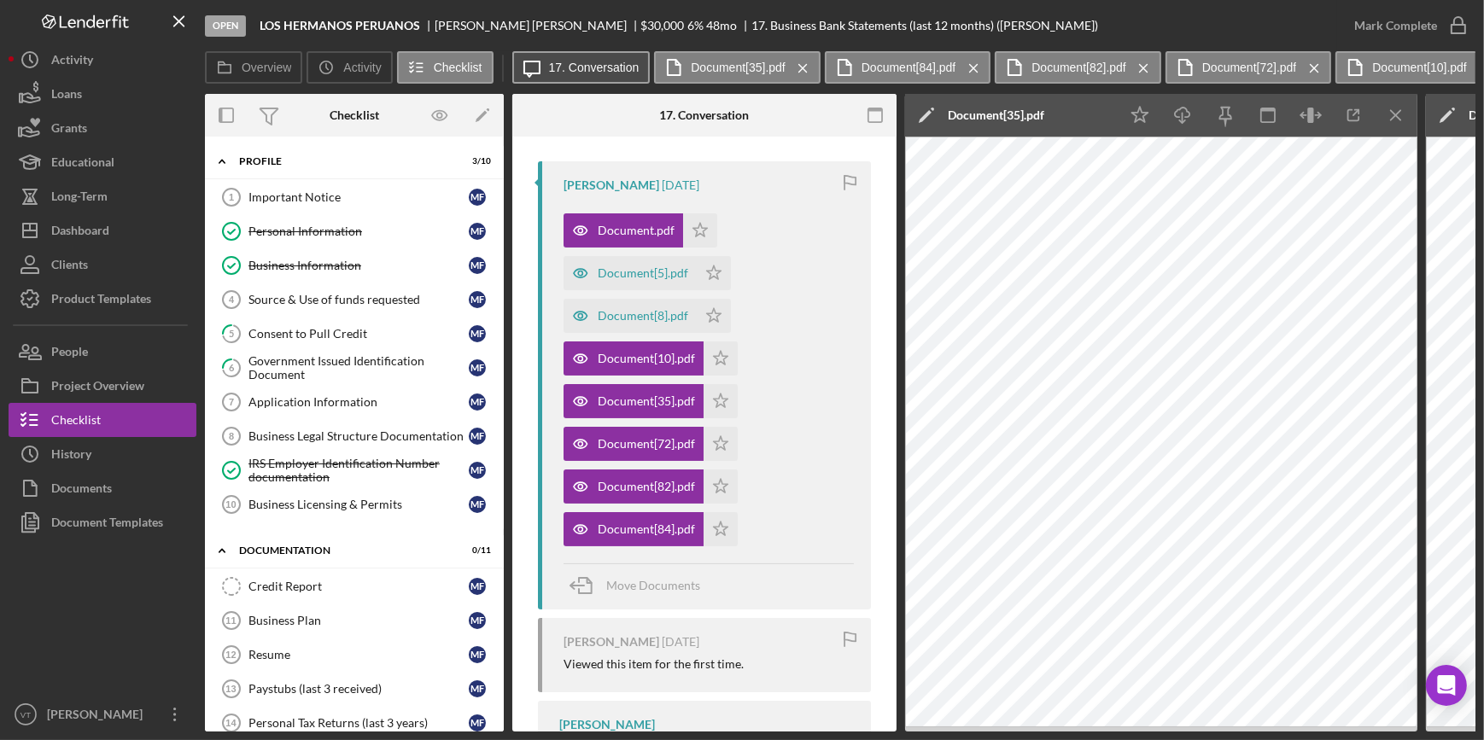
click at [615, 69] on label "17. Conversation" at bounding box center [594, 68] width 91 height 14
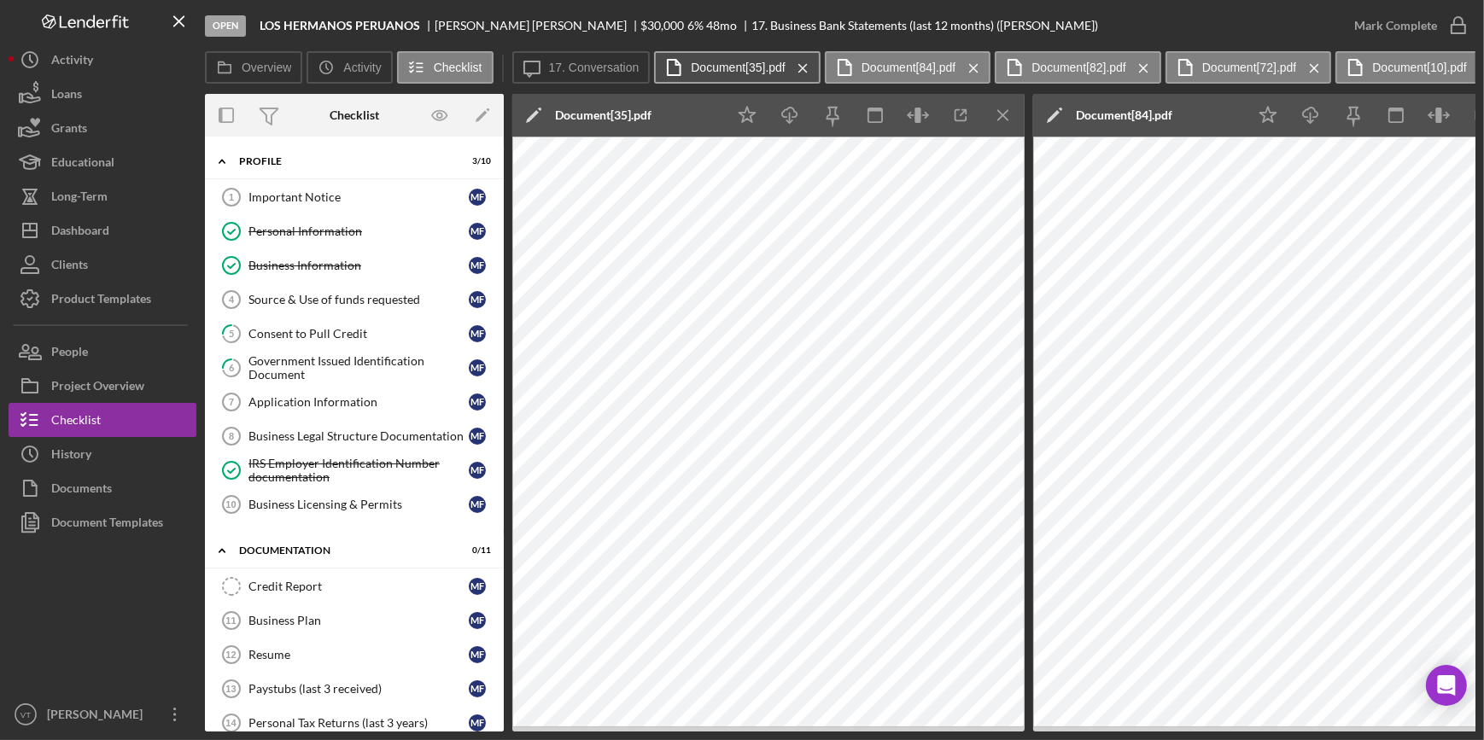
click at [693, 61] on label "Document[35].pdf" at bounding box center [738, 68] width 95 height 14
click at [912, 79] on button "Document[84].pdf Icon/Menu Close" at bounding box center [908, 67] width 167 height 32
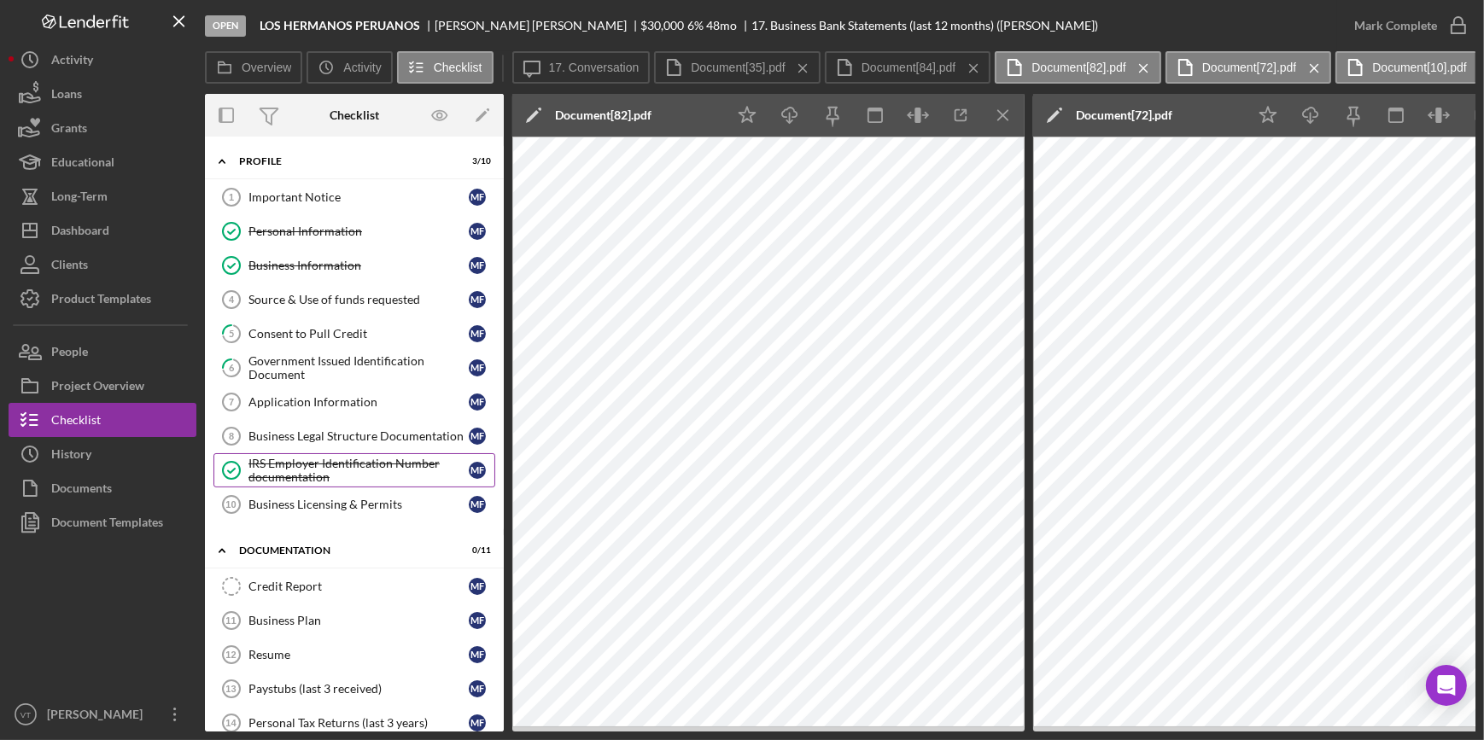
click at [323, 483] on link "IRS Employer Identification Number documentation IRS Employer Identification Nu…" at bounding box center [354, 470] width 282 height 34
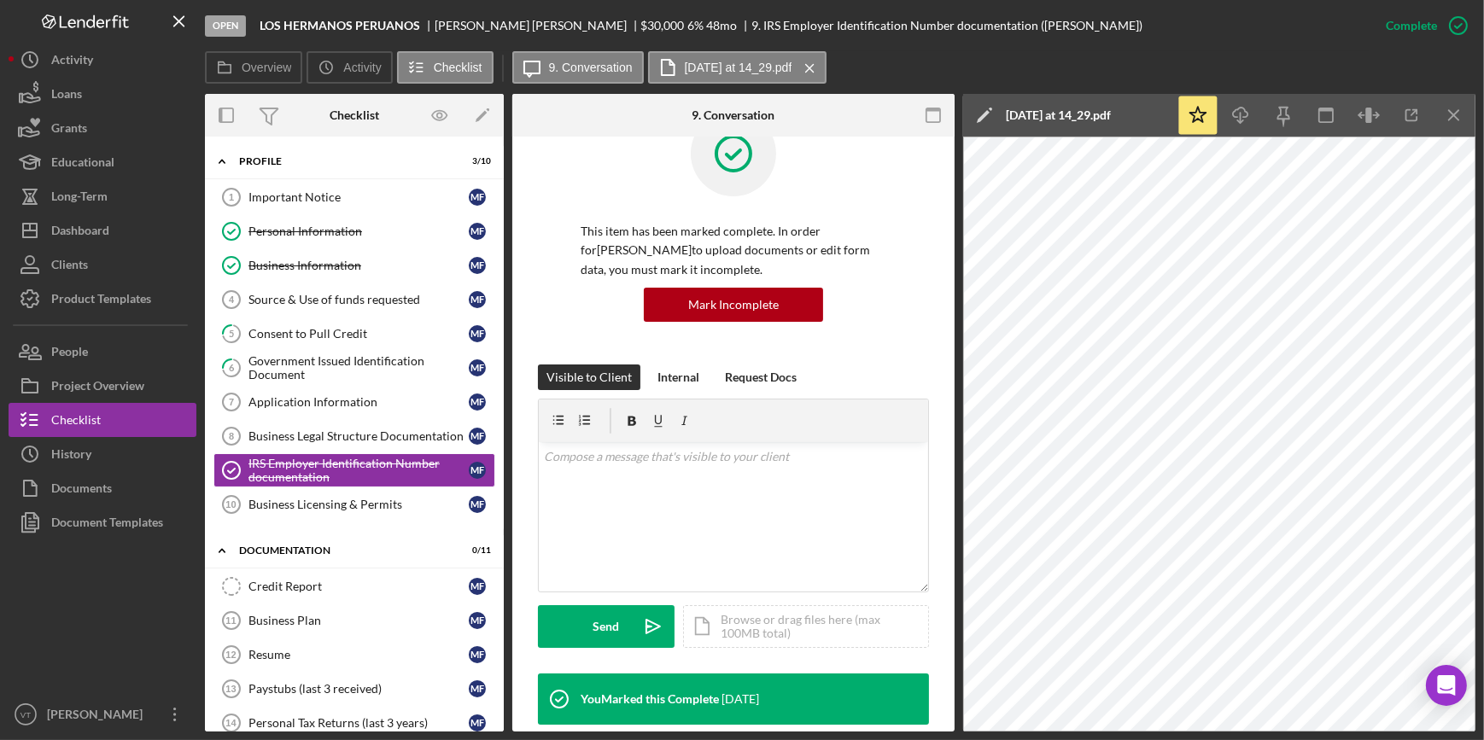
scroll to position [77, 0]
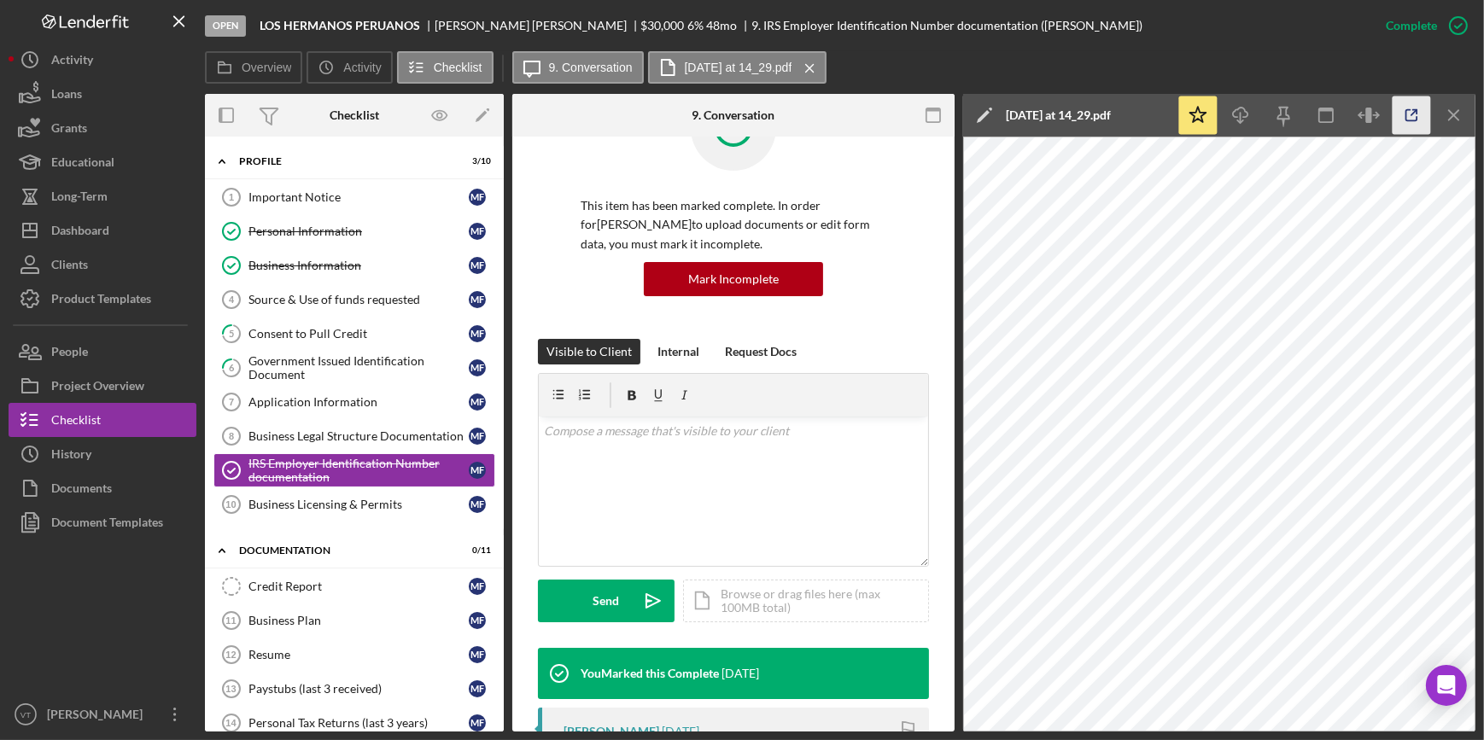
click at [1401, 111] on icon "button" at bounding box center [1412, 116] width 38 height 38
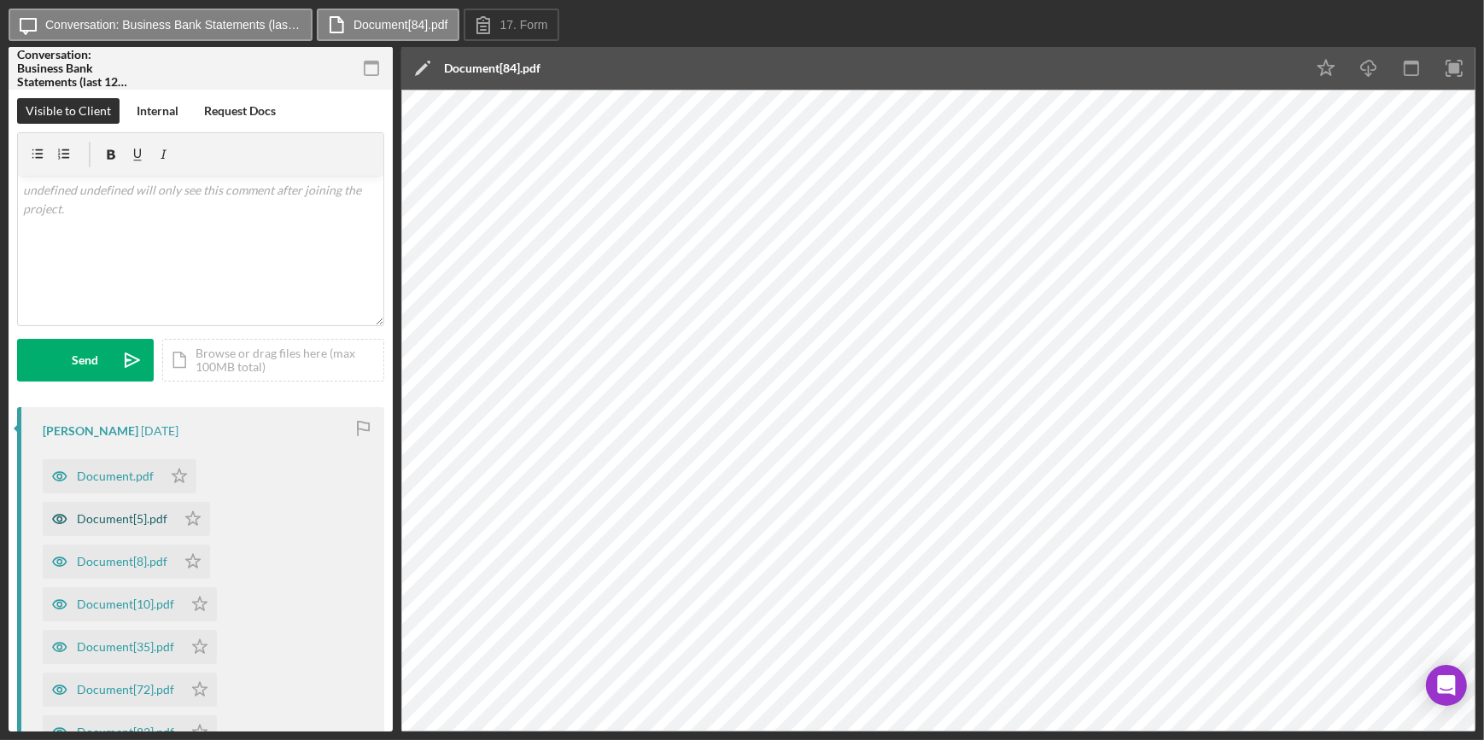
click at [149, 515] on div "Document[5].pdf" at bounding box center [122, 519] width 91 height 14
